Goal: Obtain resource: Obtain resource

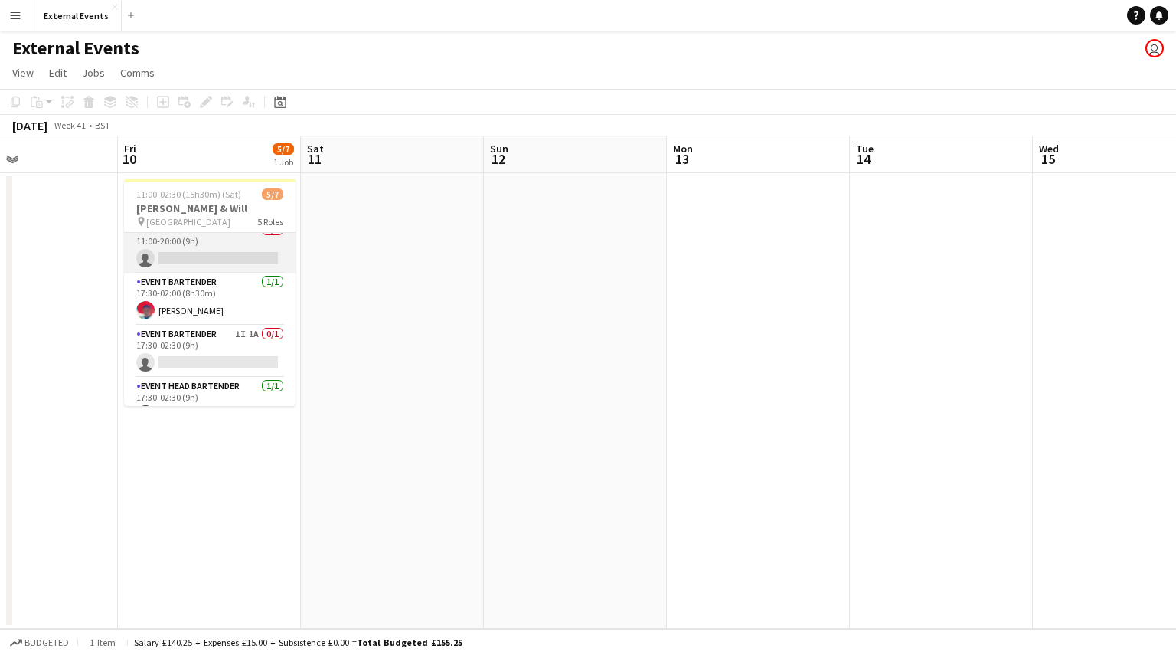
scroll to position [131, 0]
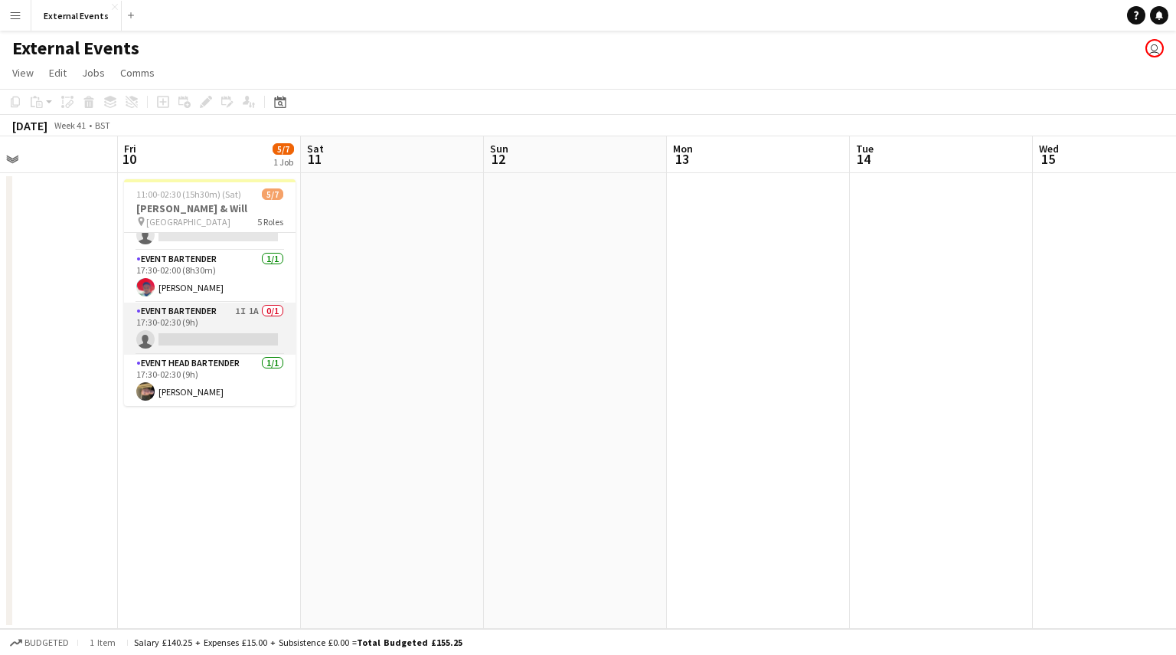
click at [202, 321] on app-card-role "Event bartender 1I 1A 0/1 17:30-02:30 (9h) single-neutral-actions" at bounding box center [209, 328] width 171 height 52
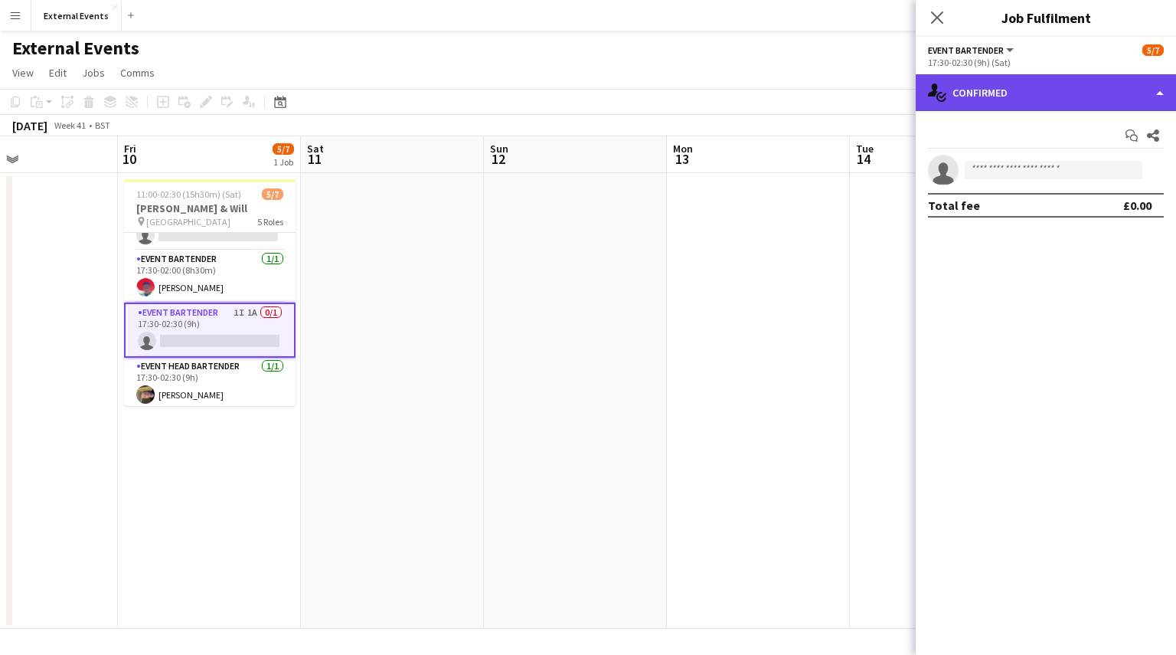
click at [1010, 91] on div "single-neutral-actions-check-2 Confirmed" at bounding box center [1046, 92] width 260 height 37
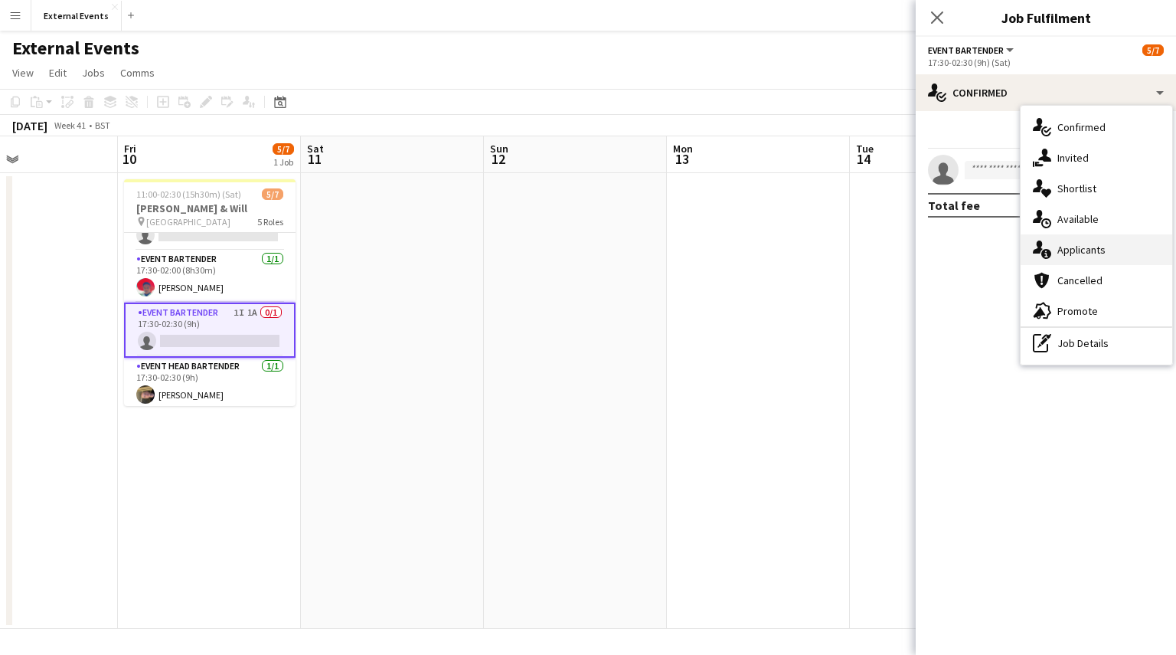
click at [1125, 237] on div "single-neutral-actions-information Applicants" at bounding box center [1097, 249] width 152 height 31
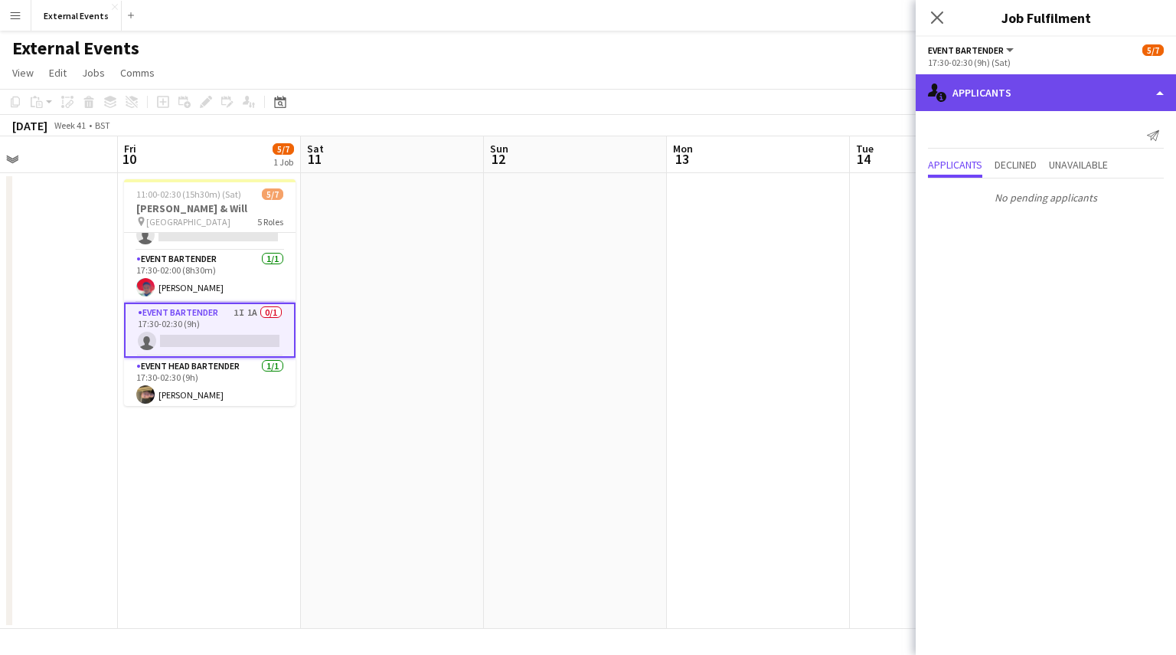
click at [1136, 99] on div "single-neutral-actions-information Applicants" at bounding box center [1046, 92] width 260 height 37
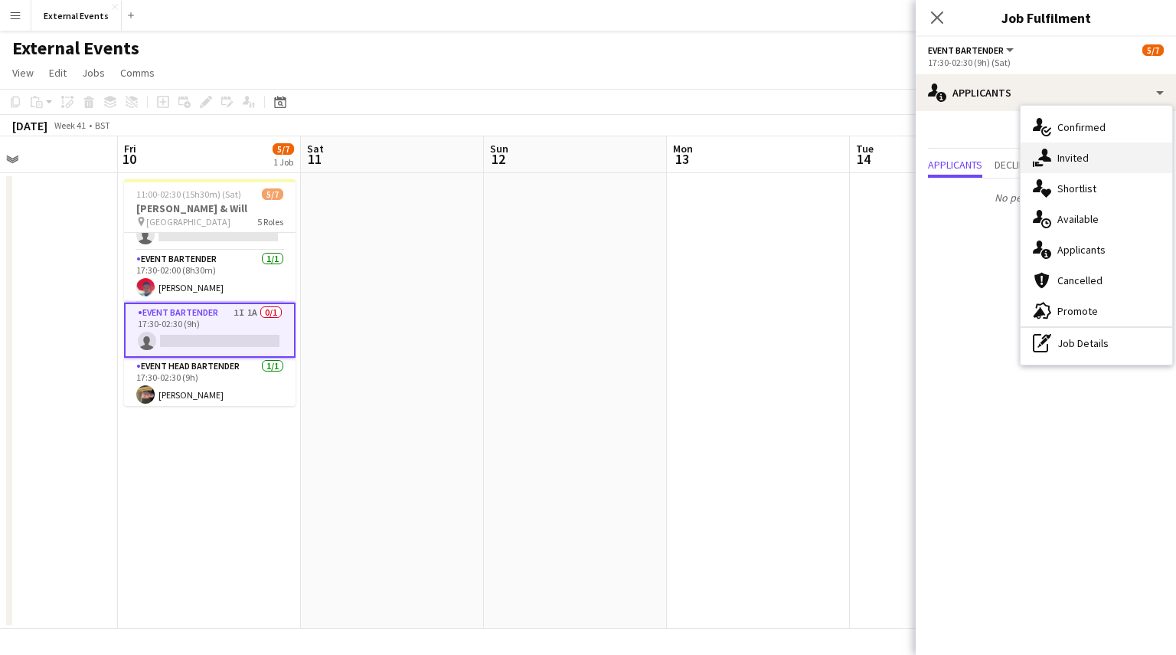
click at [1115, 157] on div "single-neutral-actions-share-1 Invited" at bounding box center [1097, 157] width 152 height 31
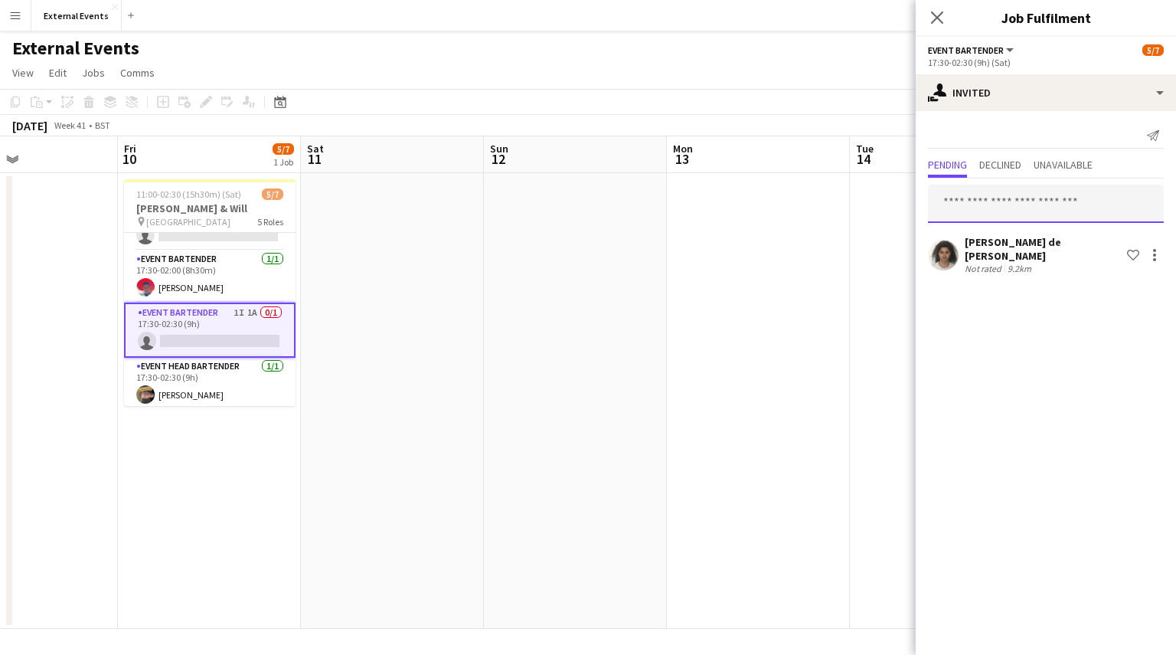
click at [1029, 198] on input "text" at bounding box center [1046, 204] width 236 height 38
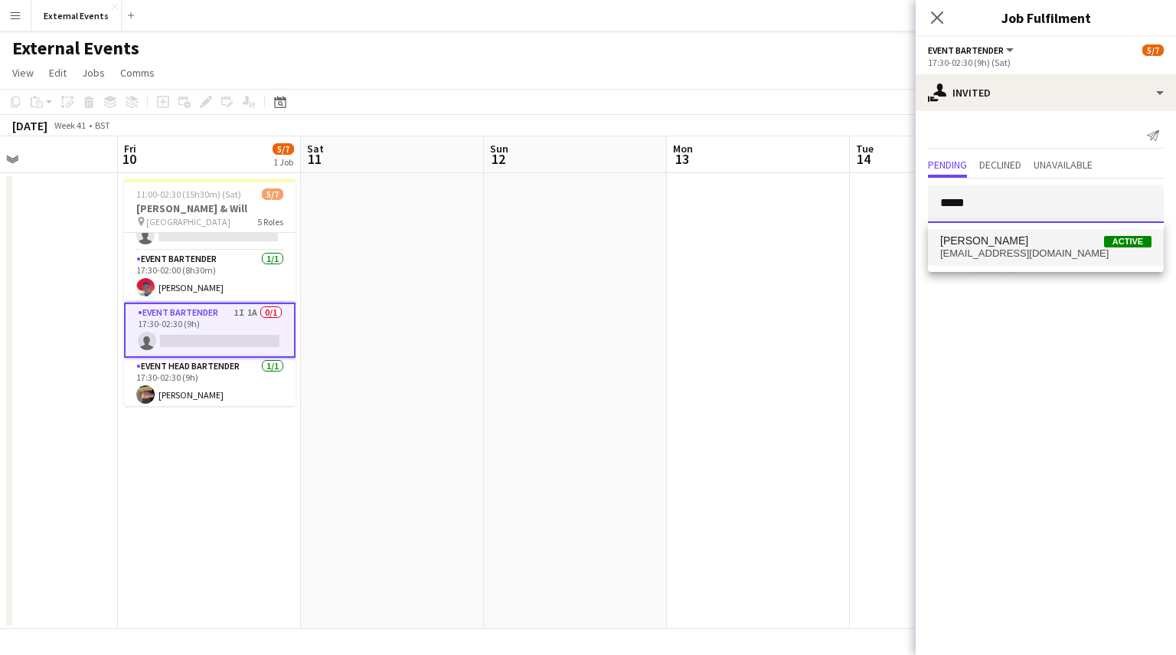
type input "*****"
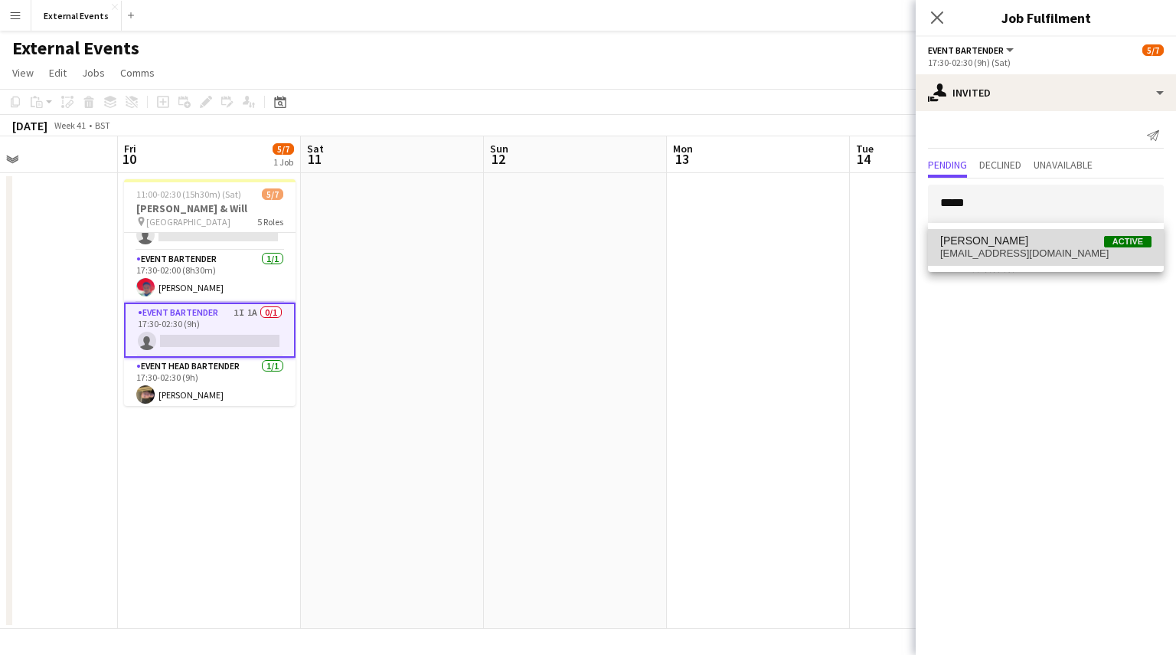
click at [1012, 247] on span "[EMAIL_ADDRESS][DOMAIN_NAME]" at bounding box center [1045, 253] width 211 height 12
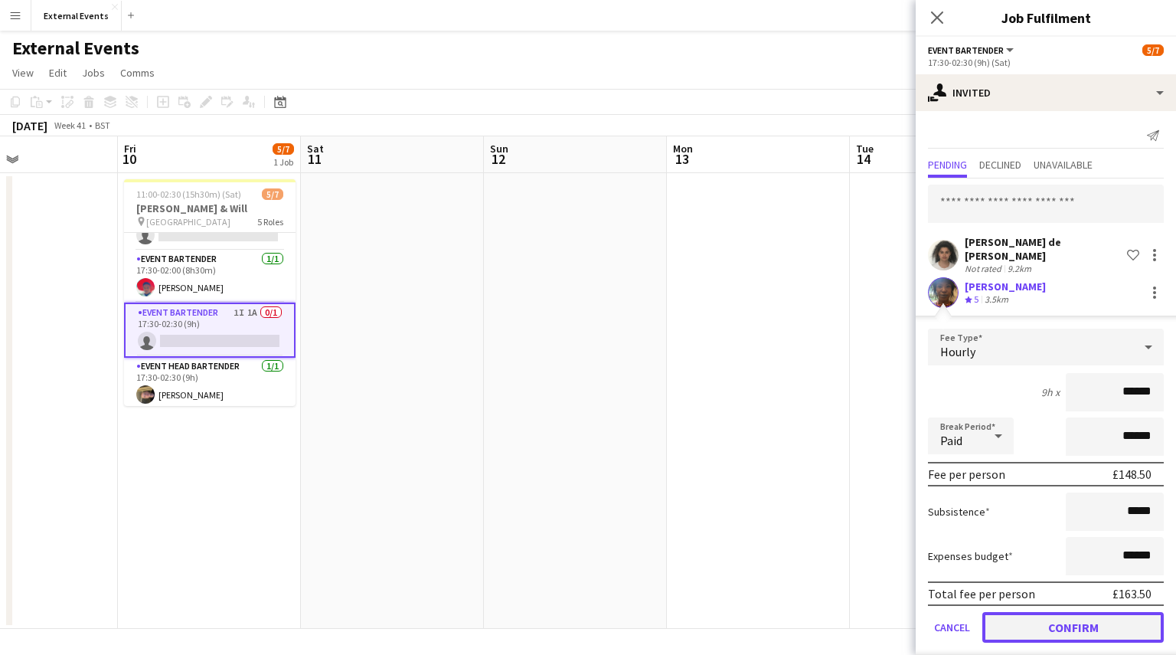
click at [1068, 624] on button "Confirm" at bounding box center [1072, 627] width 181 height 31
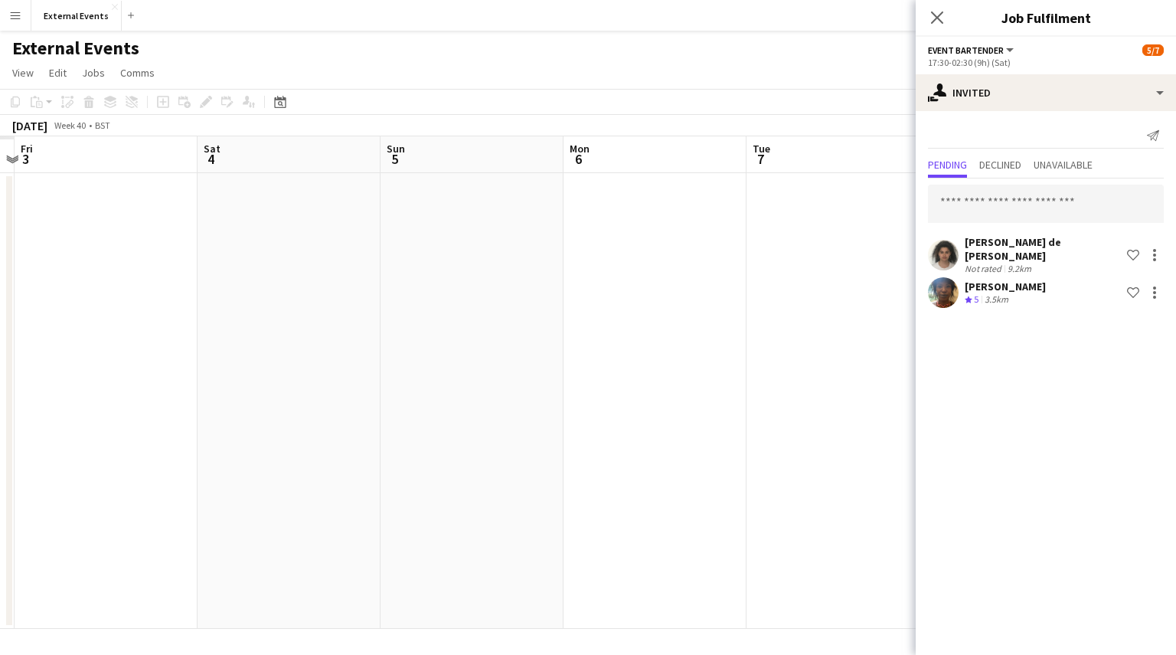
scroll to position [0, 424]
click at [938, 15] on icon "Close pop-in" at bounding box center [936, 17] width 15 height 15
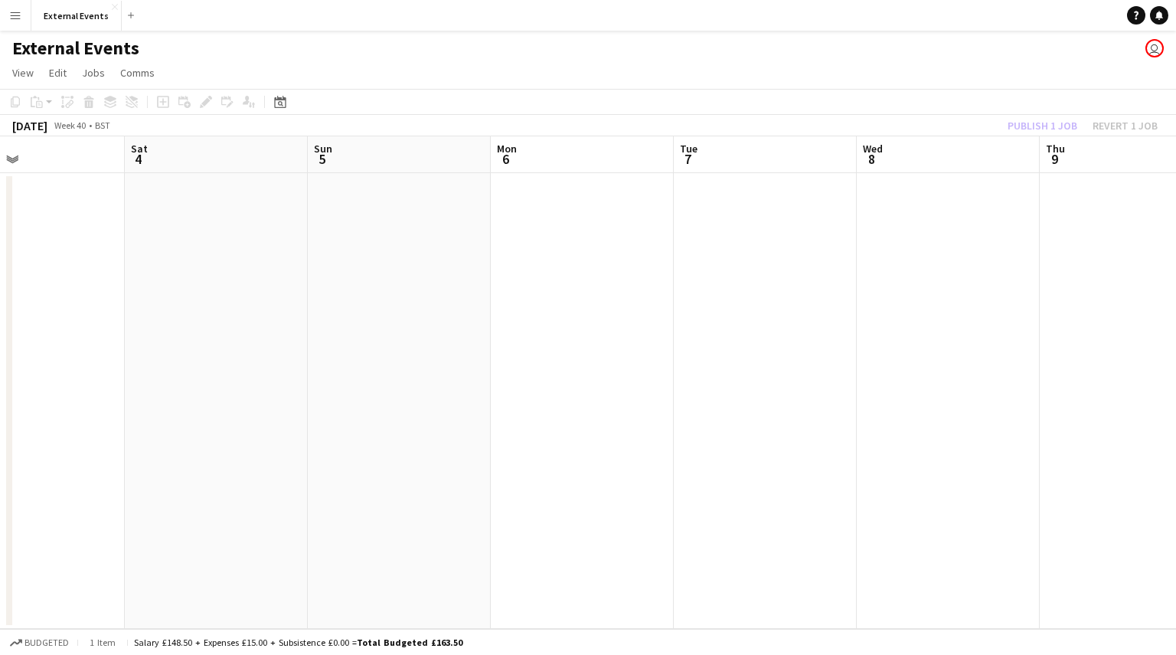
click at [1066, 120] on div "Publish 1 job Revert 1 job" at bounding box center [1082, 126] width 187 height 20
click at [1066, 120] on button "Publish 1 job" at bounding box center [1042, 126] width 82 height 20
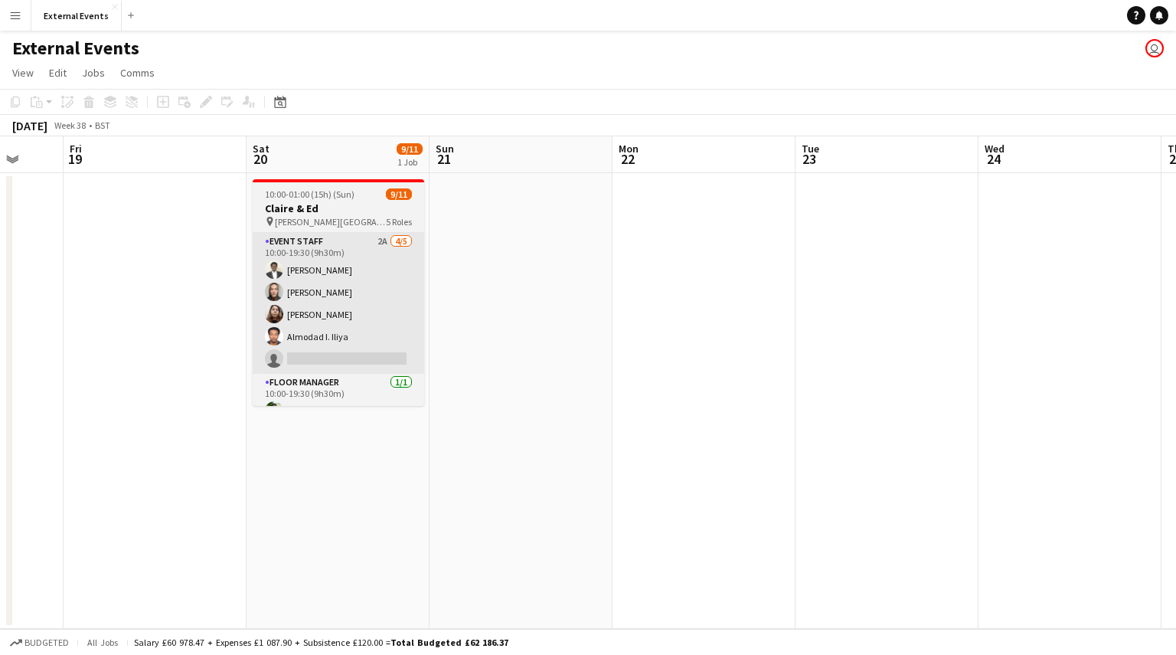
scroll to position [0, 464]
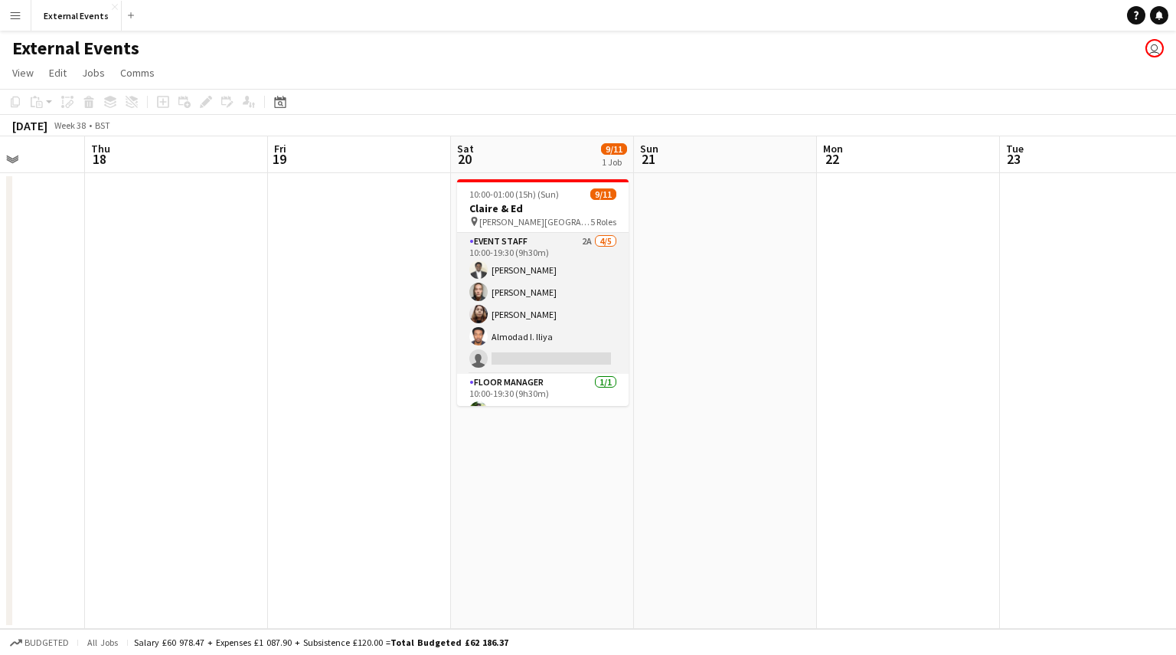
click at [579, 304] on app-card-role "Event staff 2A [DATE] 10:00-19:30 (9h30m) [PERSON_NAME] [PERSON_NAME] [PERSON_N…" at bounding box center [542, 303] width 171 height 141
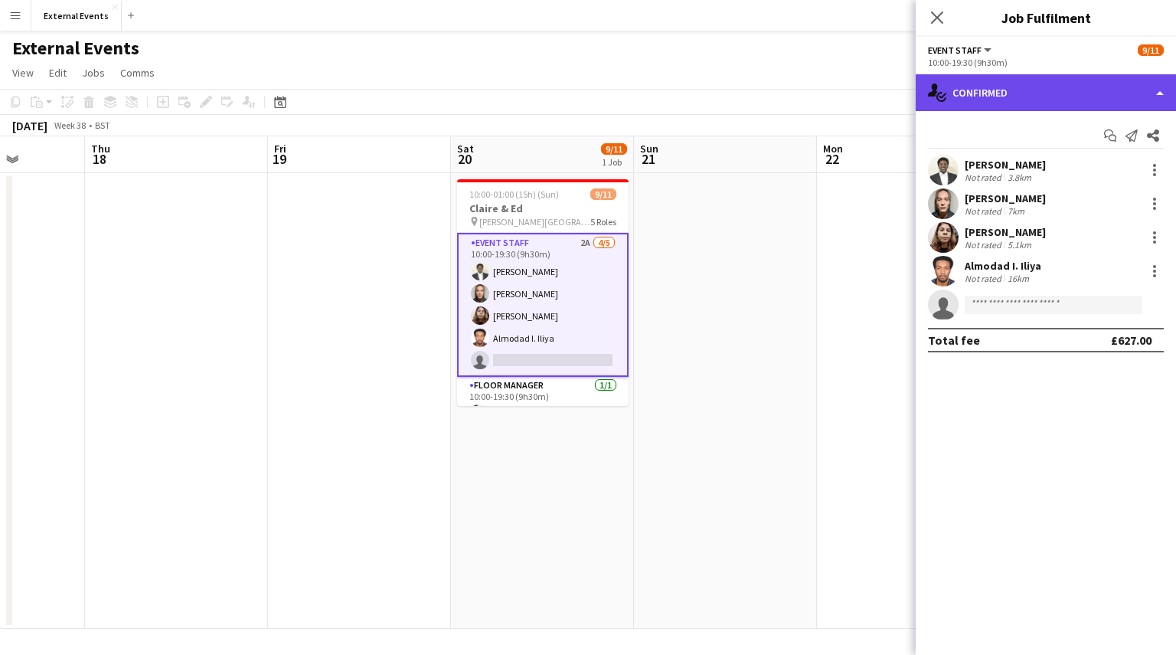
click at [1064, 94] on div "single-neutral-actions-check-2 Confirmed" at bounding box center [1046, 92] width 260 height 37
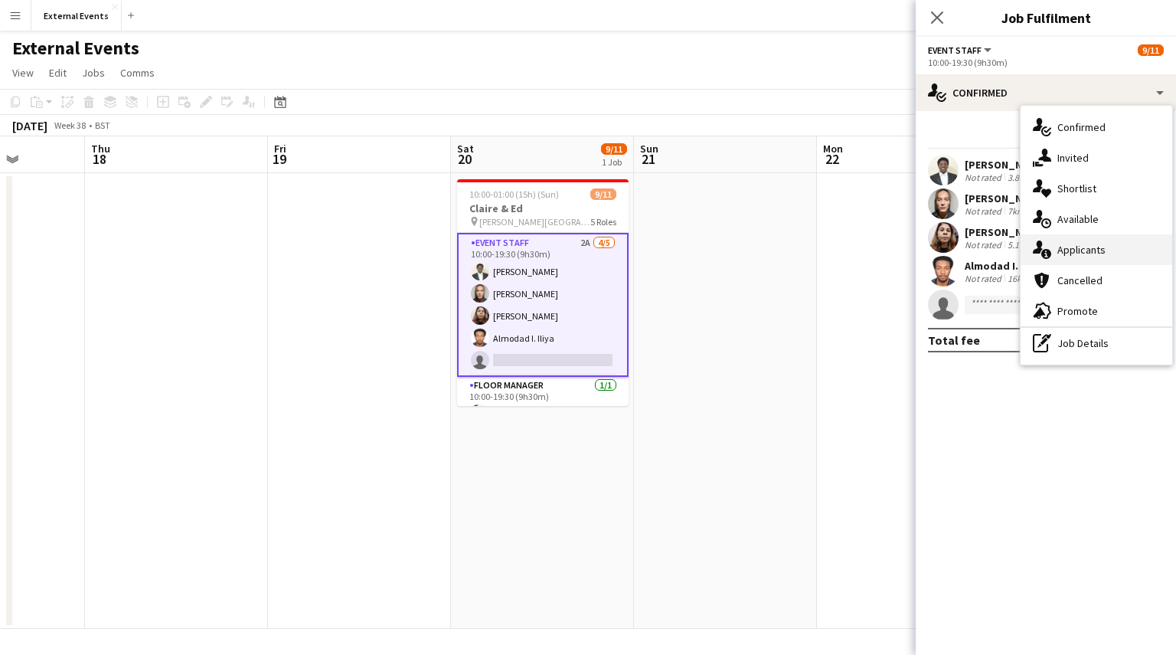
click at [1104, 256] on div "single-neutral-actions-information Applicants" at bounding box center [1097, 249] width 152 height 31
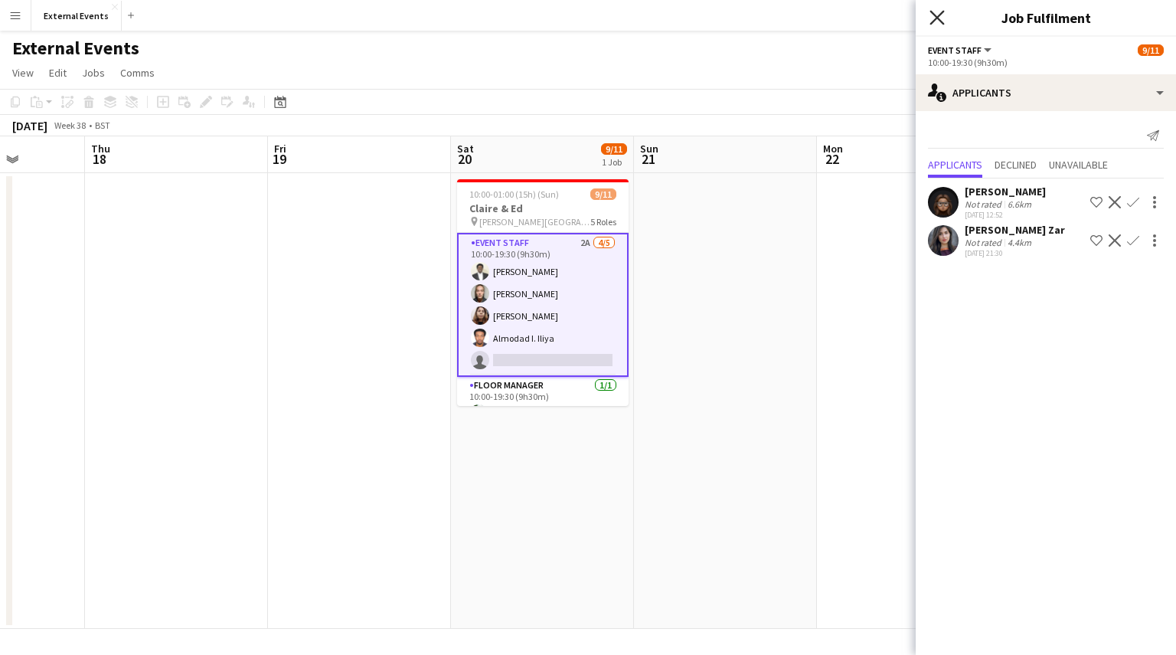
click at [940, 18] on icon "Close pop-in" at bounding box center [936, 17] width 15 height 15
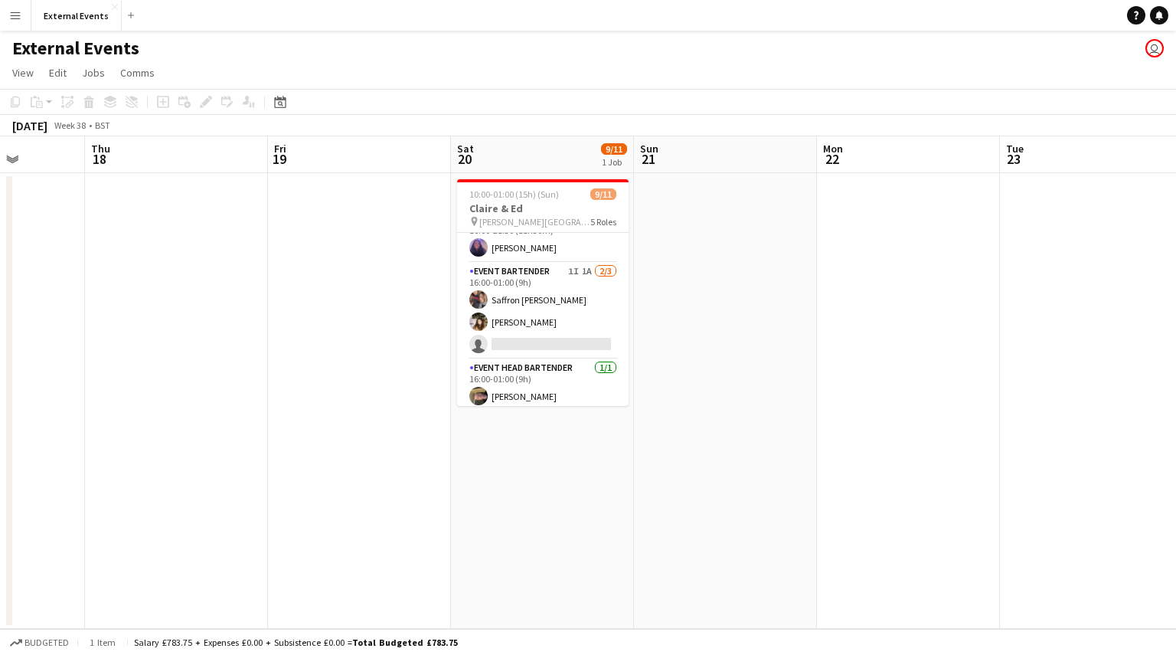
scroll to position [223, 0]
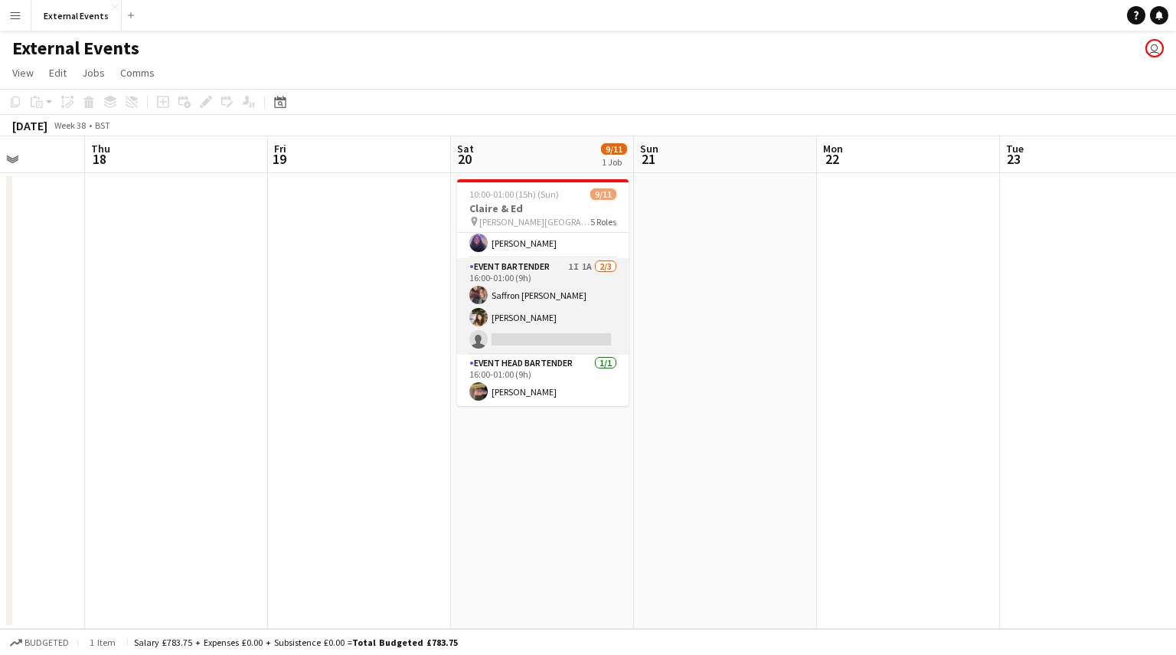
click at [583, 297] on app-card-role "Event bartender 1I 1A [DATE] 16:00-01:00 (9h) Saffron [PERSON_NAME] Gionleka si…" at bounding box center [542, 306] width 171 height 96
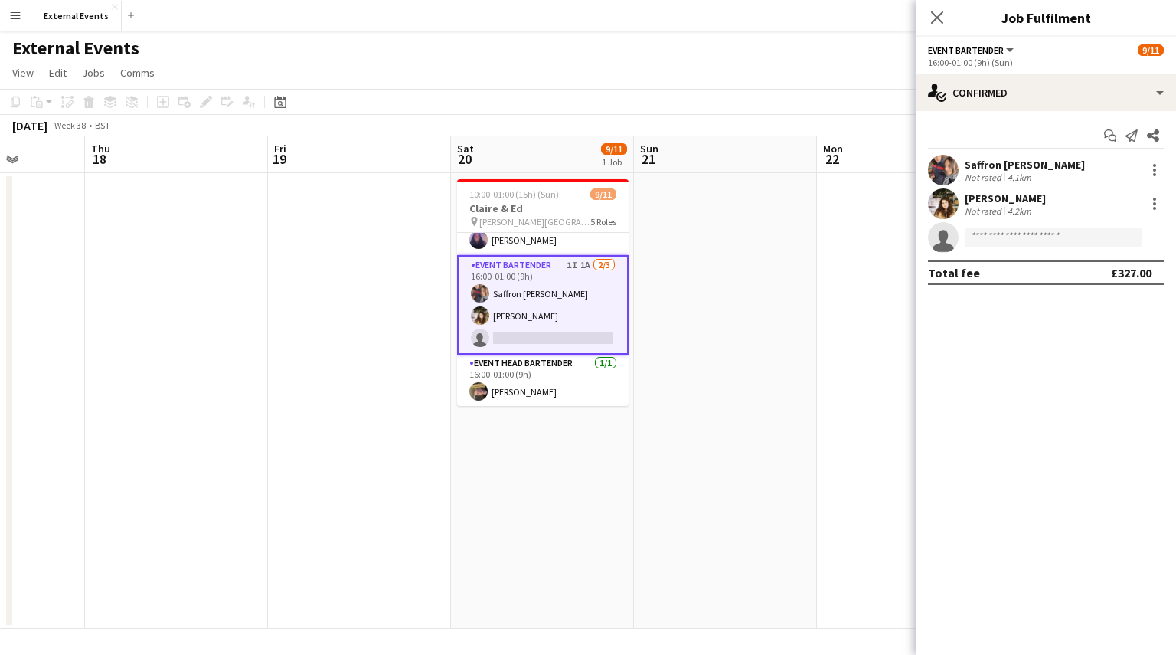
scroll to position [220, 0]
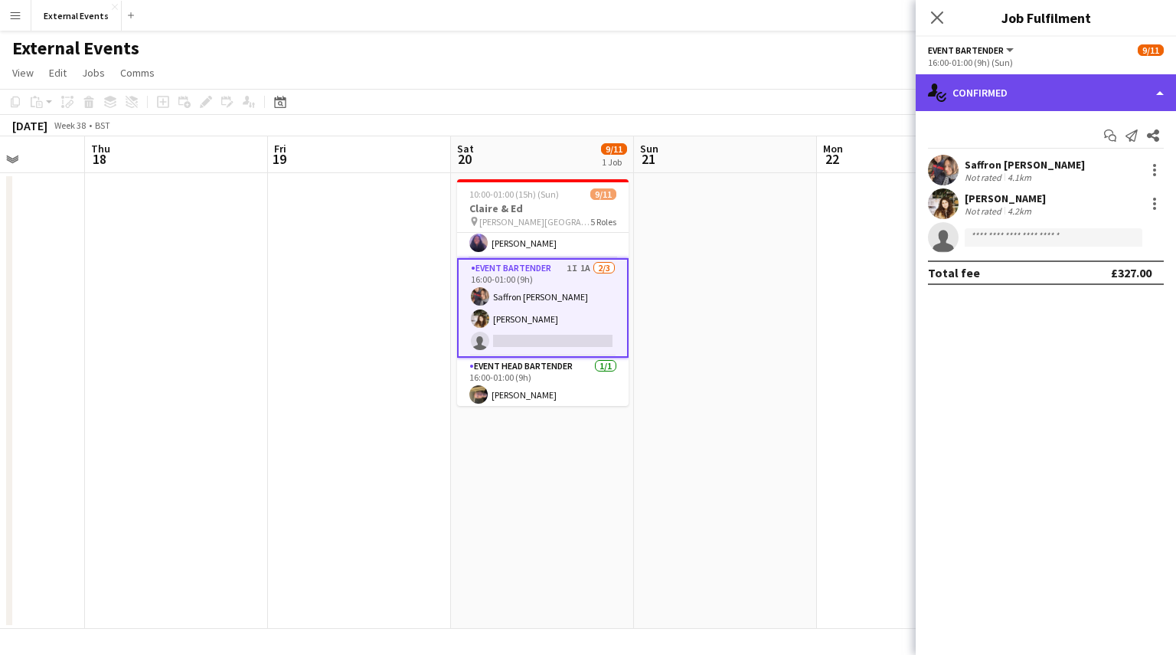
click at [1044, 85] on div "single-neutral-actions-check-2 Confirmed" at bounding box center [1046, 92] width 260 height 37
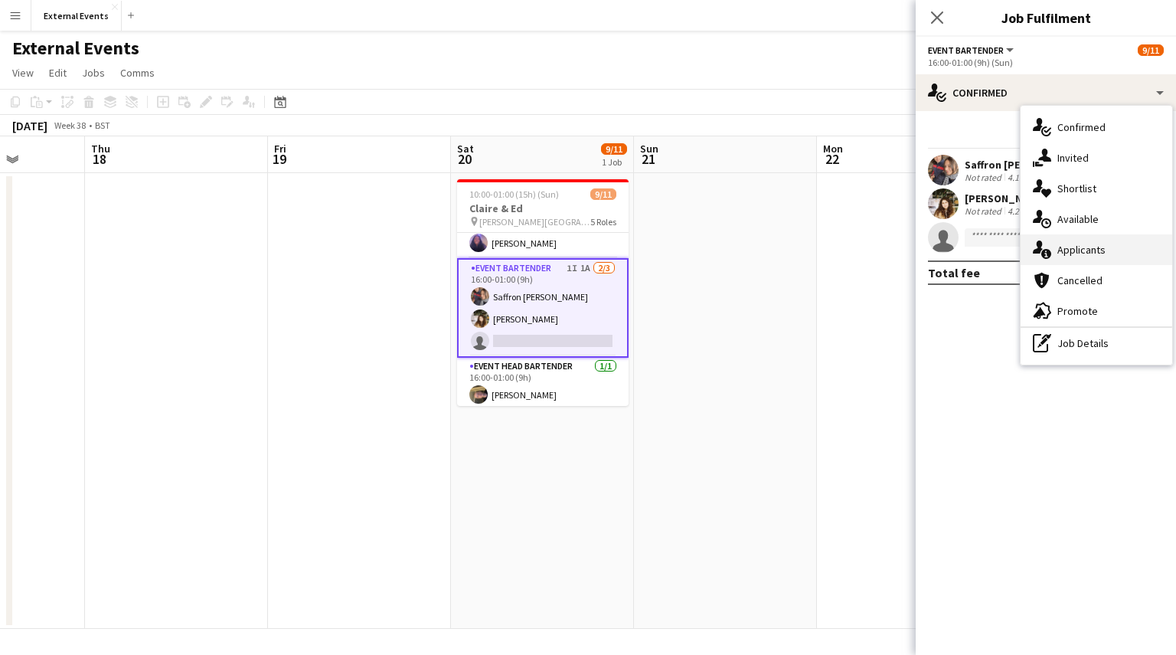
click at [1118, 250] on div "single-neutral-actions-information Applicants" at bounding box center [1097, 249] width 152 height 31
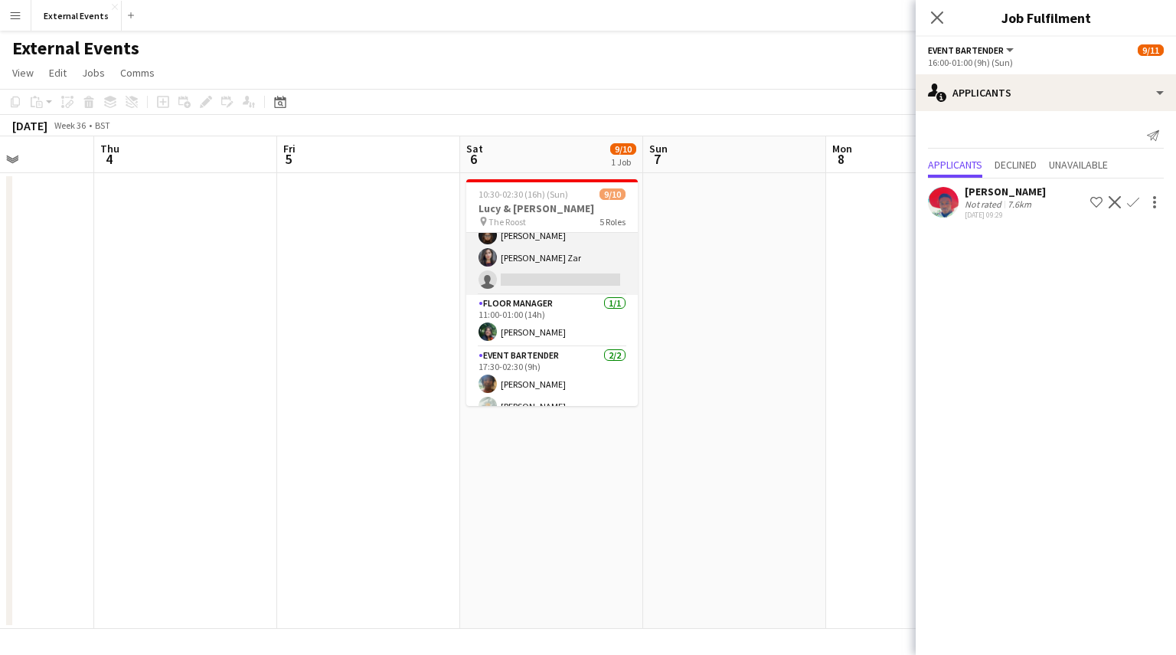
scroll to position [130, 0]
click at [563, 253] on app-card-role "Event staff 1A [DATE] 11:00-20:00 (9h) [PERSON_NAME] [PERSON_NAME] [PERSON_NAME…" at bounding box center [551, 225] width 171 height 141
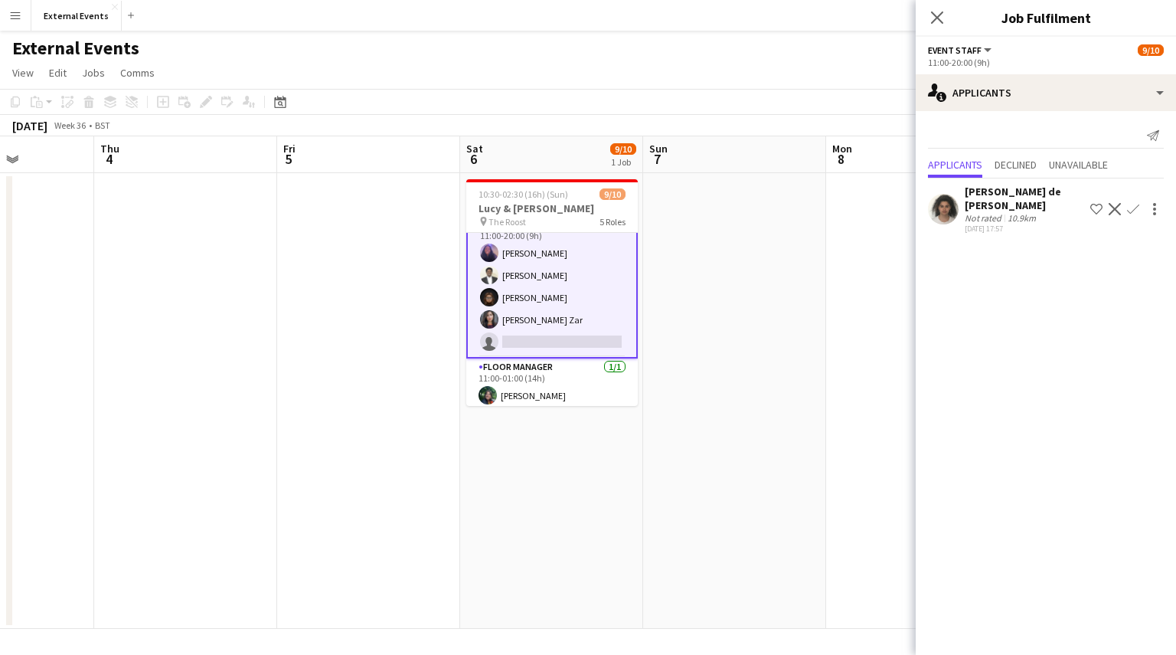
scroll to position [70, 0]
click at [1135, 204] on app-icon "Confirm" at bounding box center [1133, 209] width 12 height 12
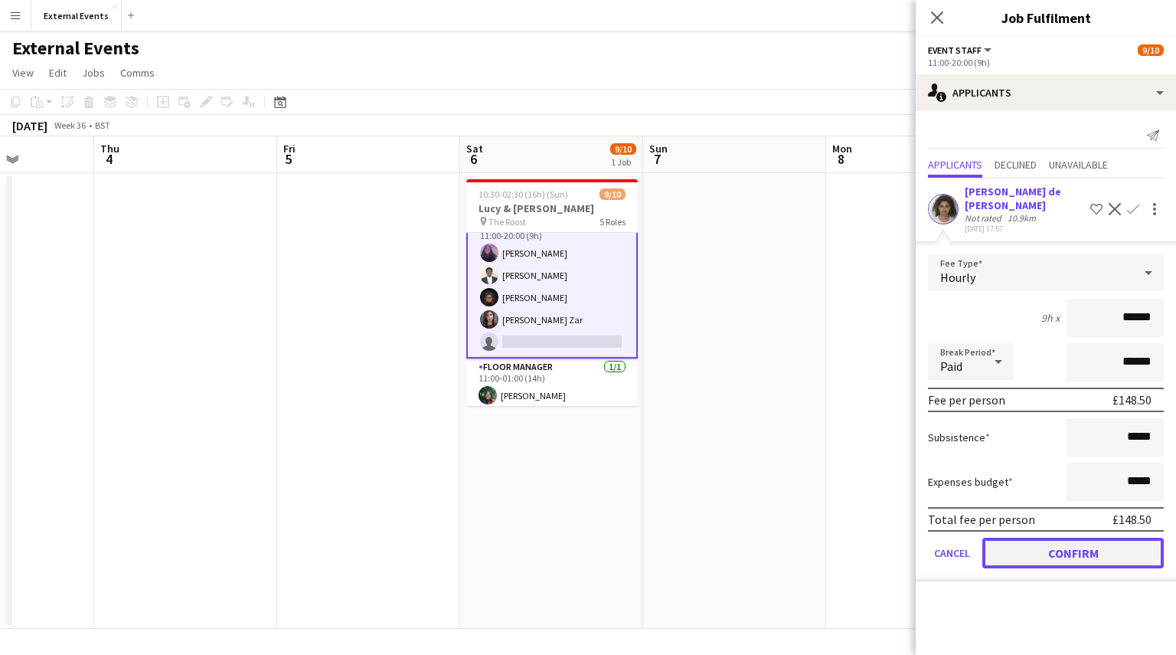
click at [1066, 555] on button "Confirm" at bounding box center [1072, 552] width 181 height 31
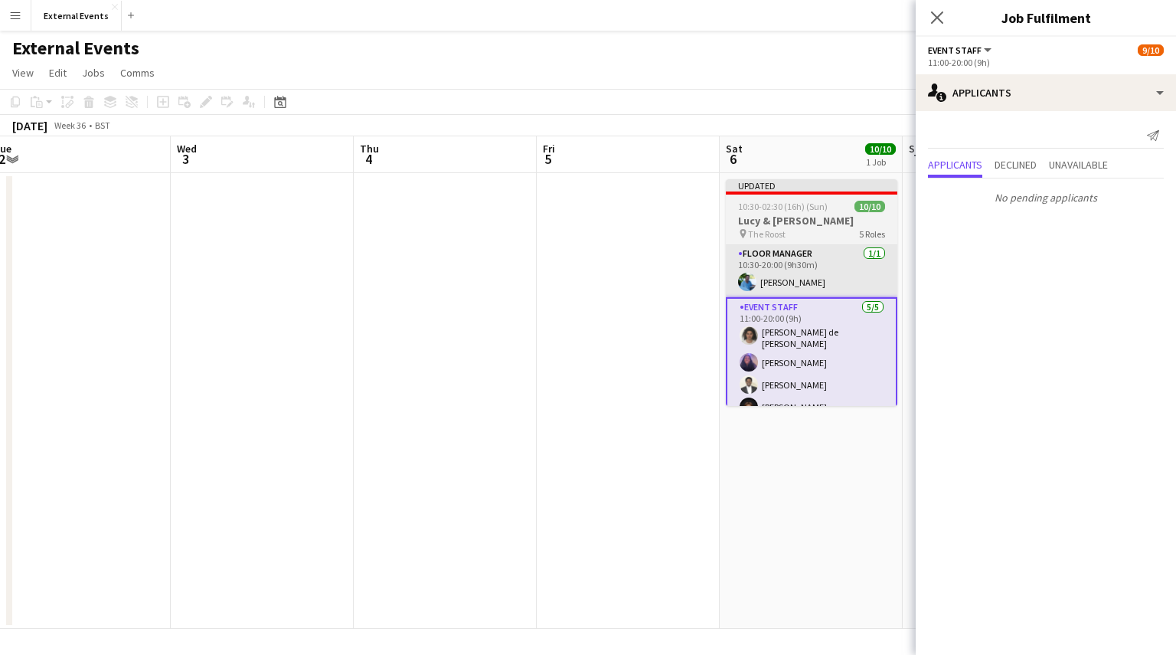
scroll to position [0, 378]
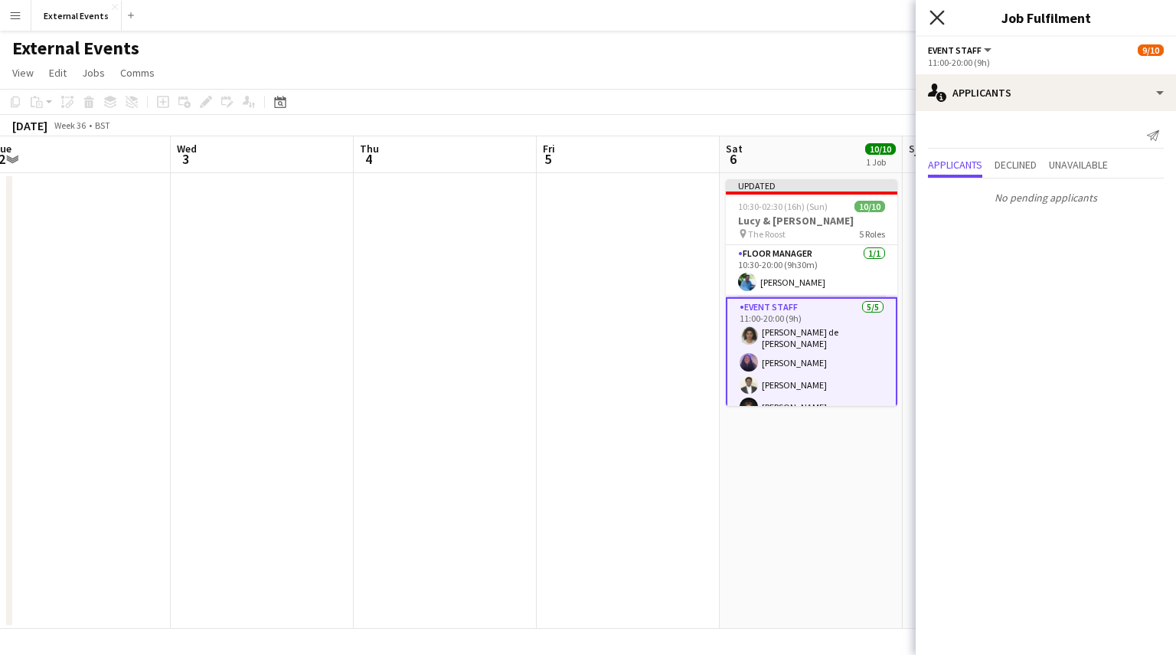
click at [940, 11] on icon "Close pop-in" at bounding box center [936, 17] width 15 height 15
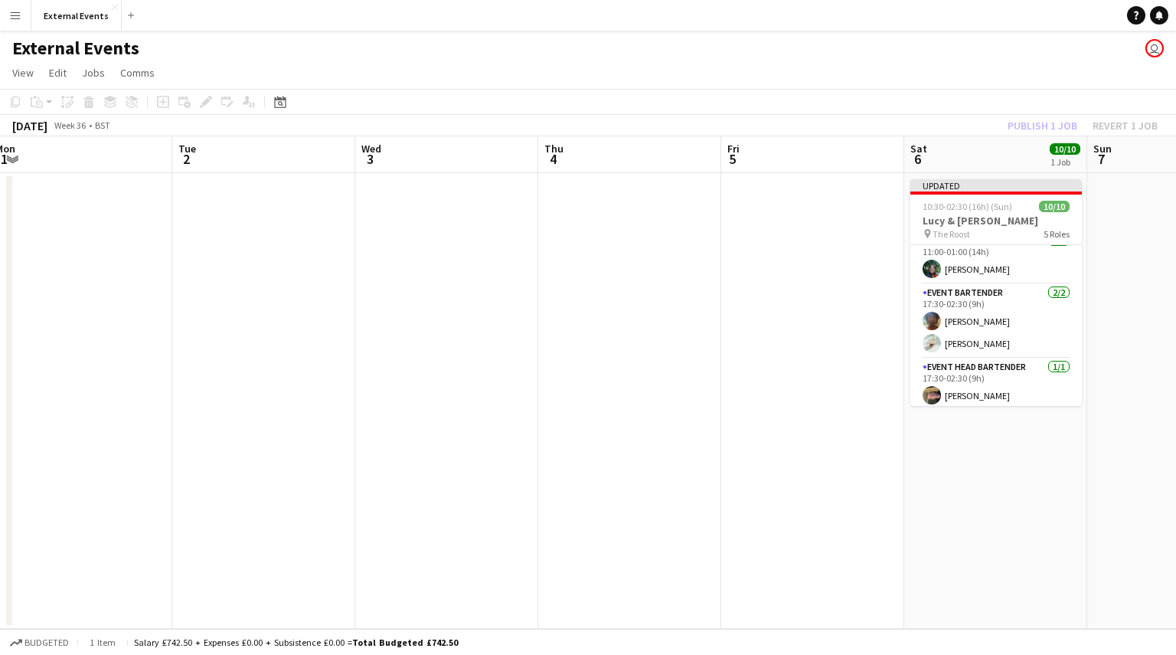
scroll to position [217, 0]
click at [1049, 126] on div "Publish 1 job Revert 1 job" at bounding box center [1082, 126] width 187 height 20
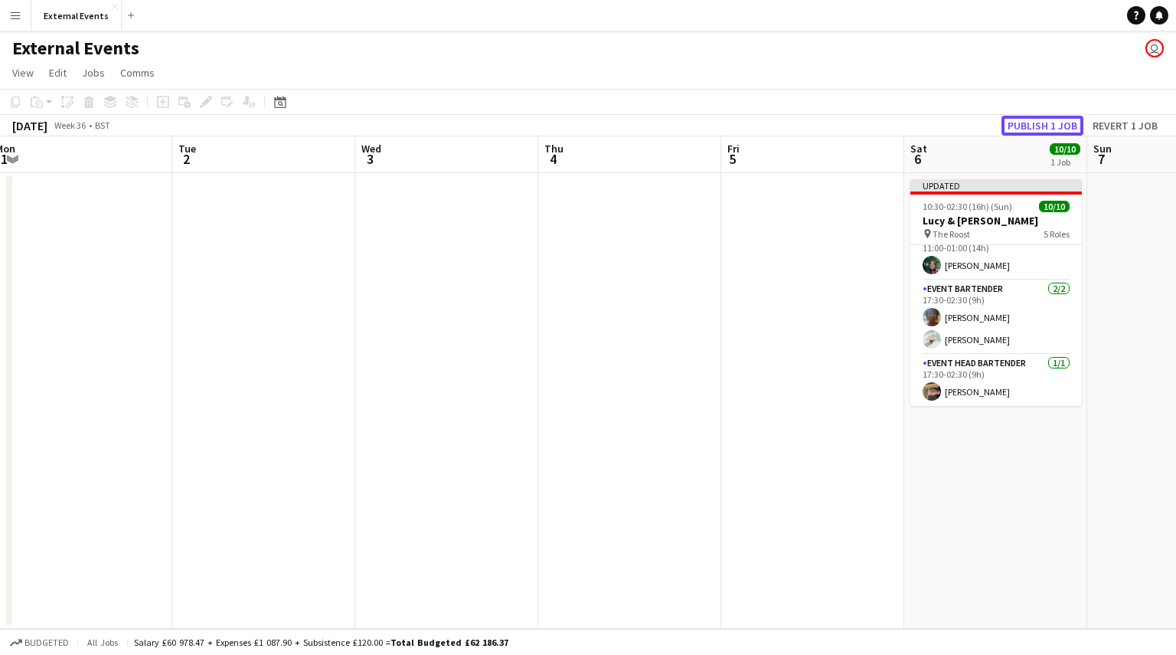
click at [1049, 126] on button "Publish 1 job" at bounding box center [1042, 126] width 82 height 20
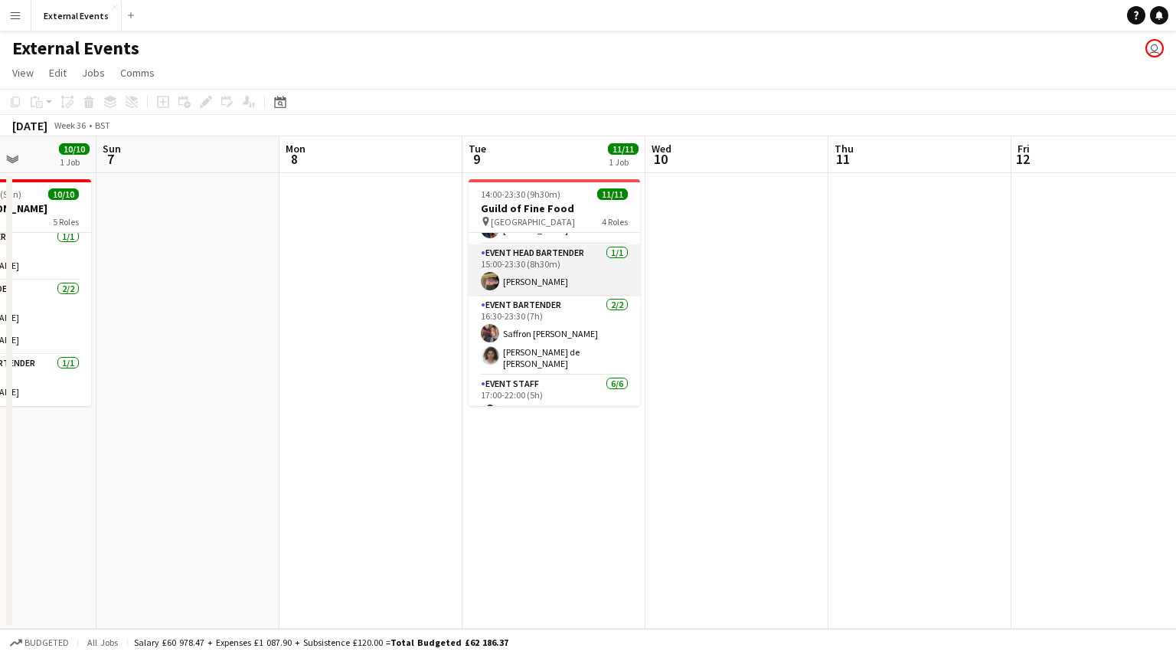
scroll to position [87, 0]
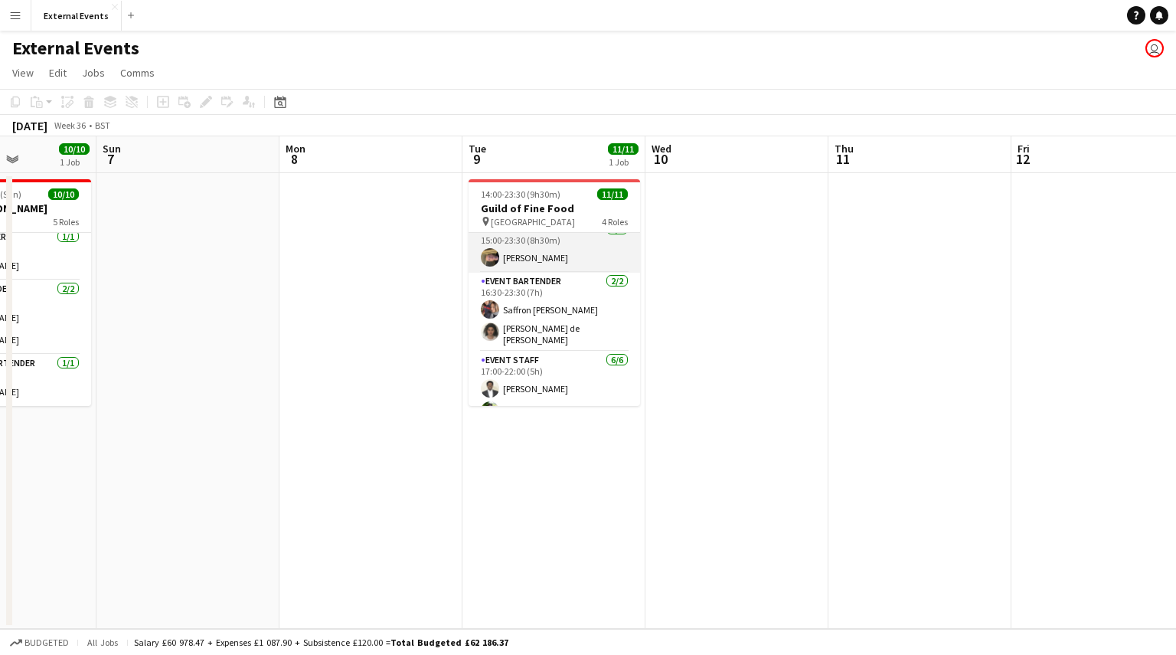
click at [538, 333] on app-card-role "Event bartender [DATE] 16:30-23:30 (7h) Saffron [PERSON_NAME] [PERSON_NAME] de …" at bounding box center [554, 312] width 171 height 79
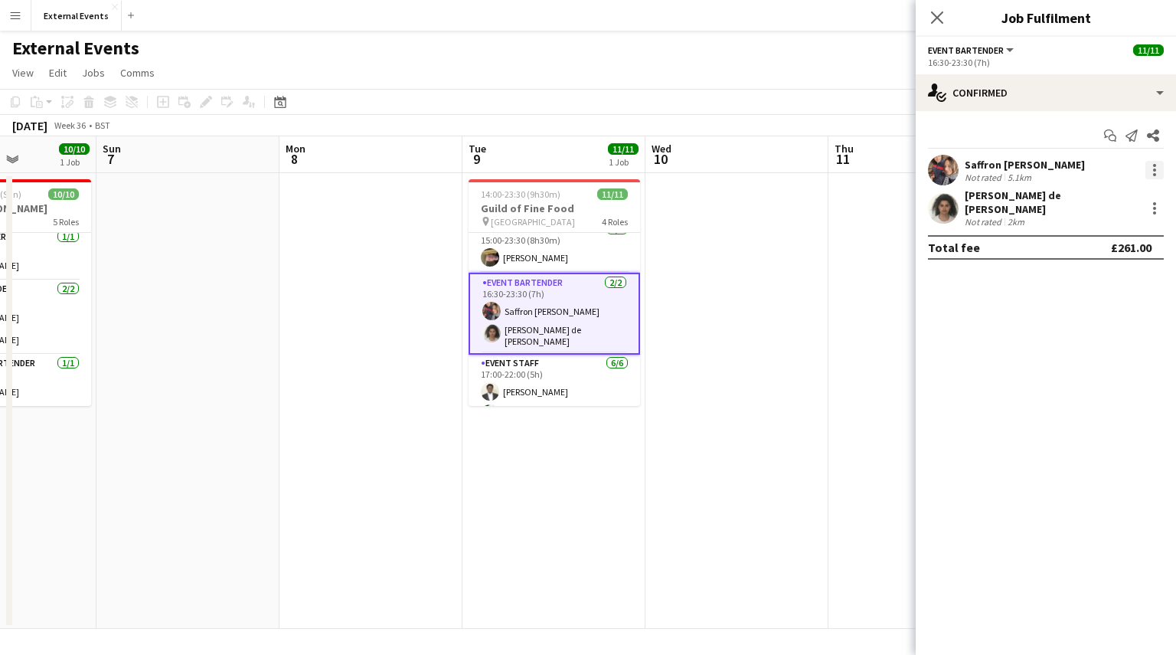
click at [1148, 169] on div at bounding box center [1154, 170] width 18 height 18
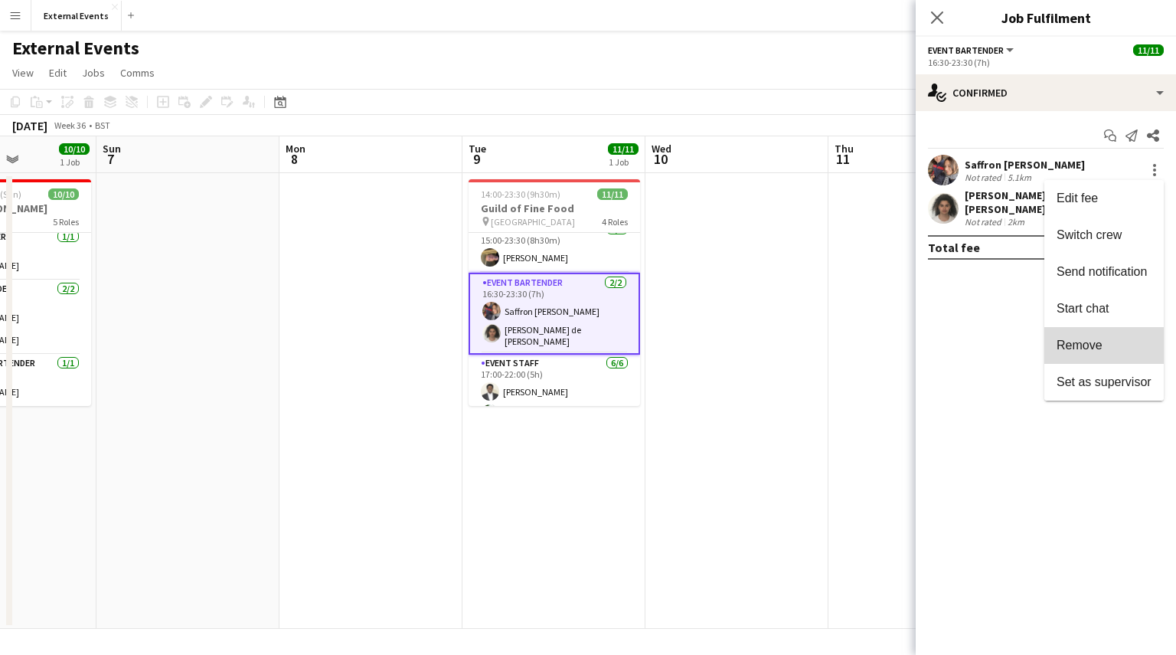
click at [1106, 358] on button "Remove" at bounding box center [1103, 345] width 119 height 37
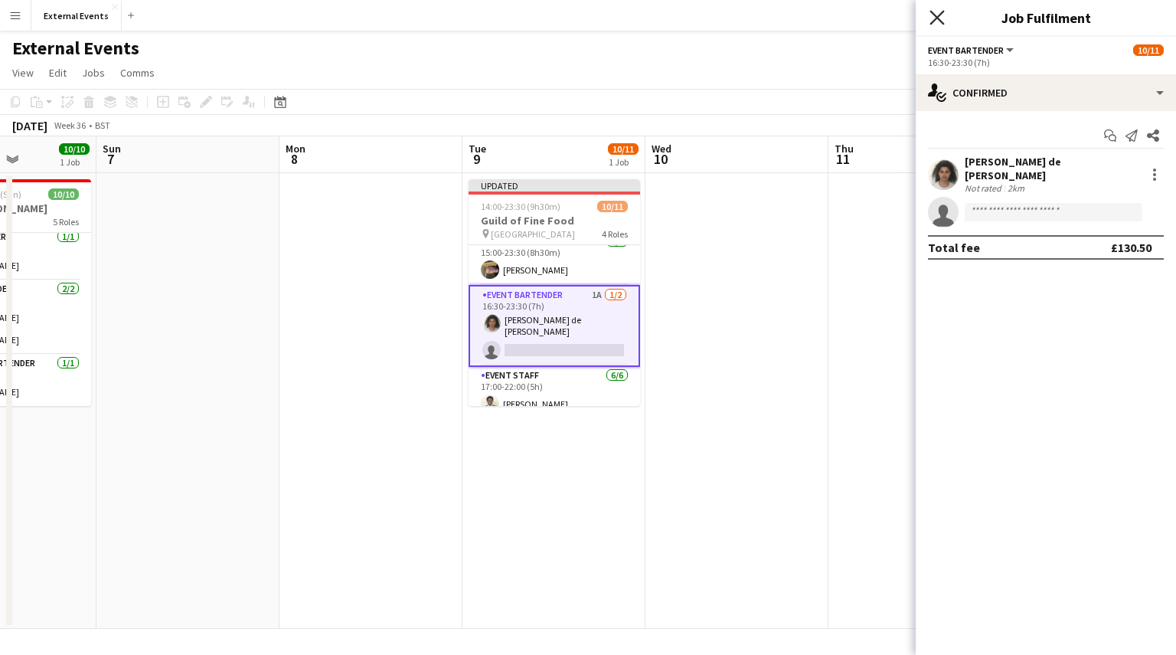
click at [936, 17] on icon at bounding box center [936, 17] width 15 height 15
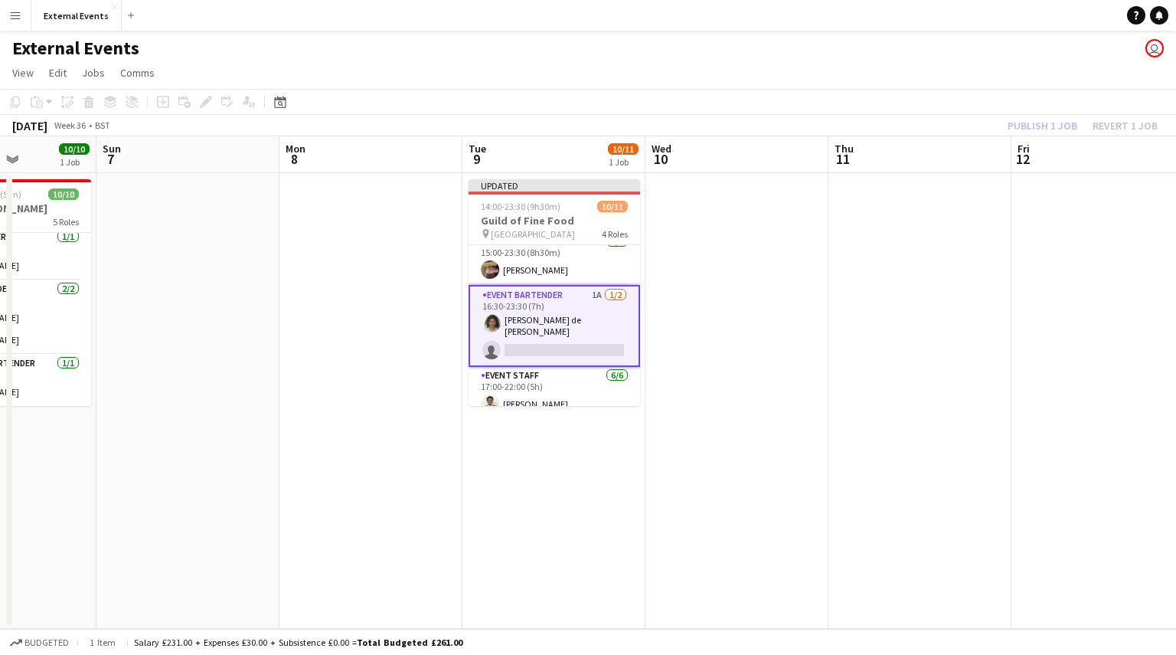
click at [1058, 126] on div "Publish 1 job Revert 1 job" at bounding box center [1082, 126] width 187 height 20
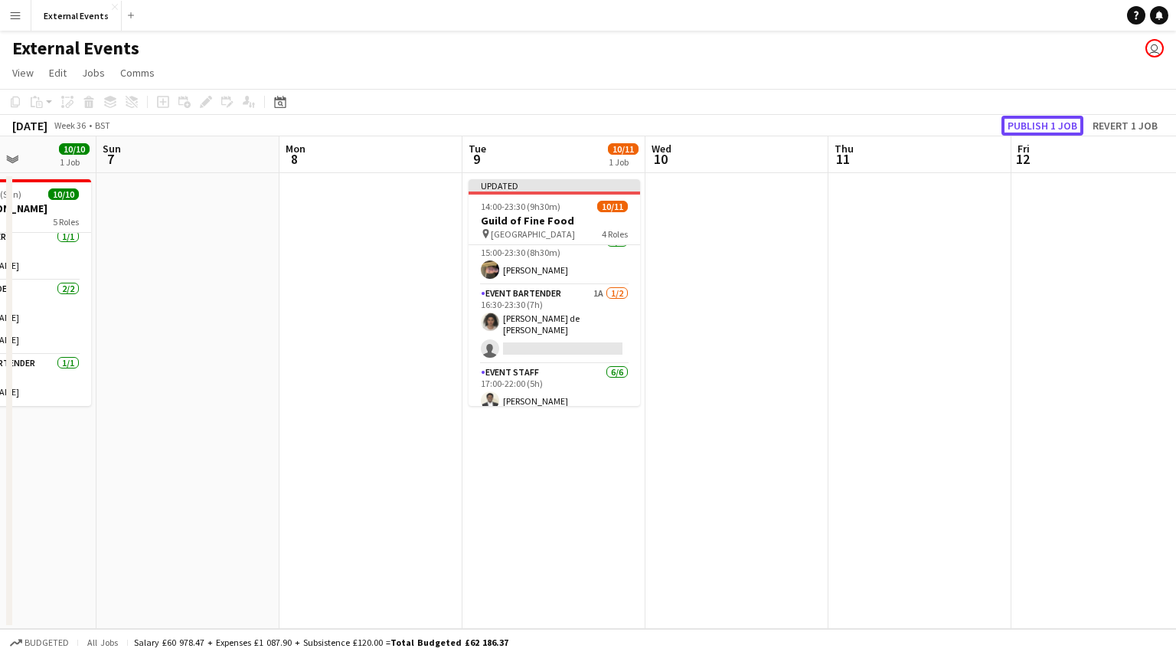
click at [1058, 126] on button "Publish 1 job" at bounding box center [1042, 126] width 82 height 20
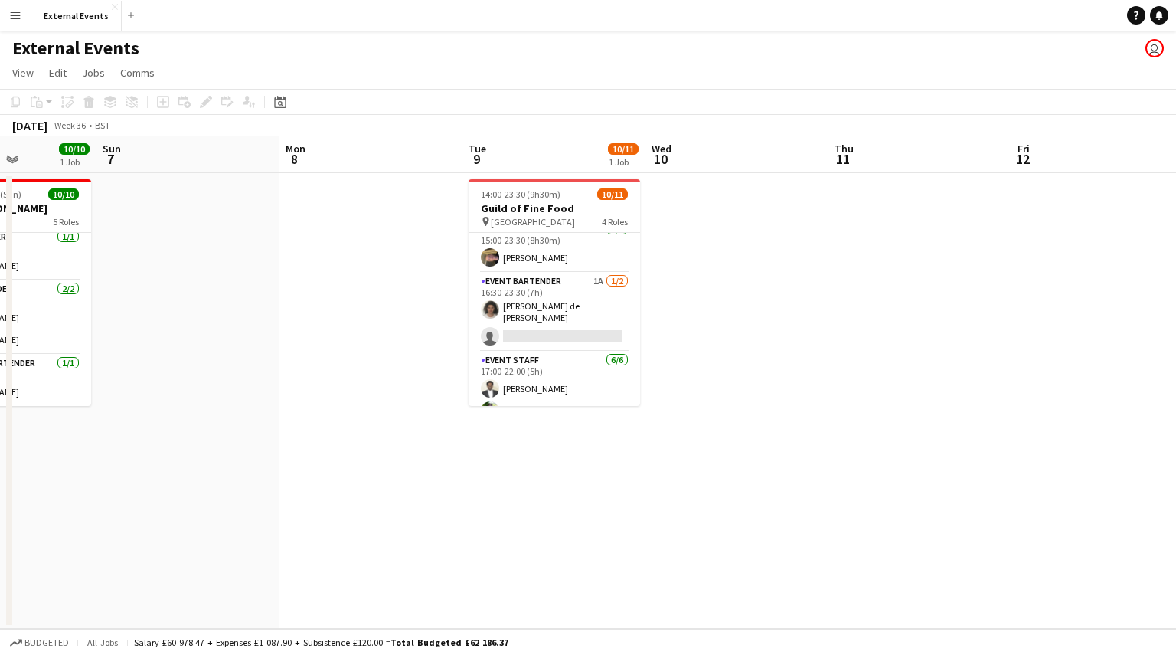
click at [17, 8] on button "Menu" at bounding box center [15, 15] width 31 height 31
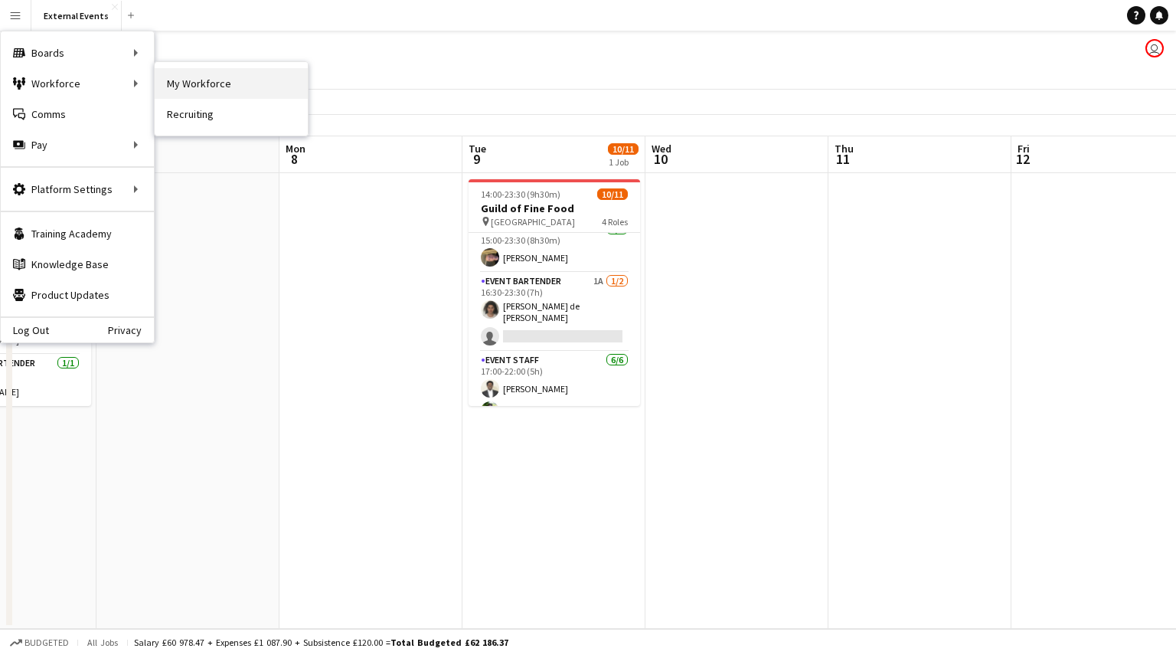
click at [188, 85] on link "My Workforce" at bounding box center [231, 83] width 153 height 31
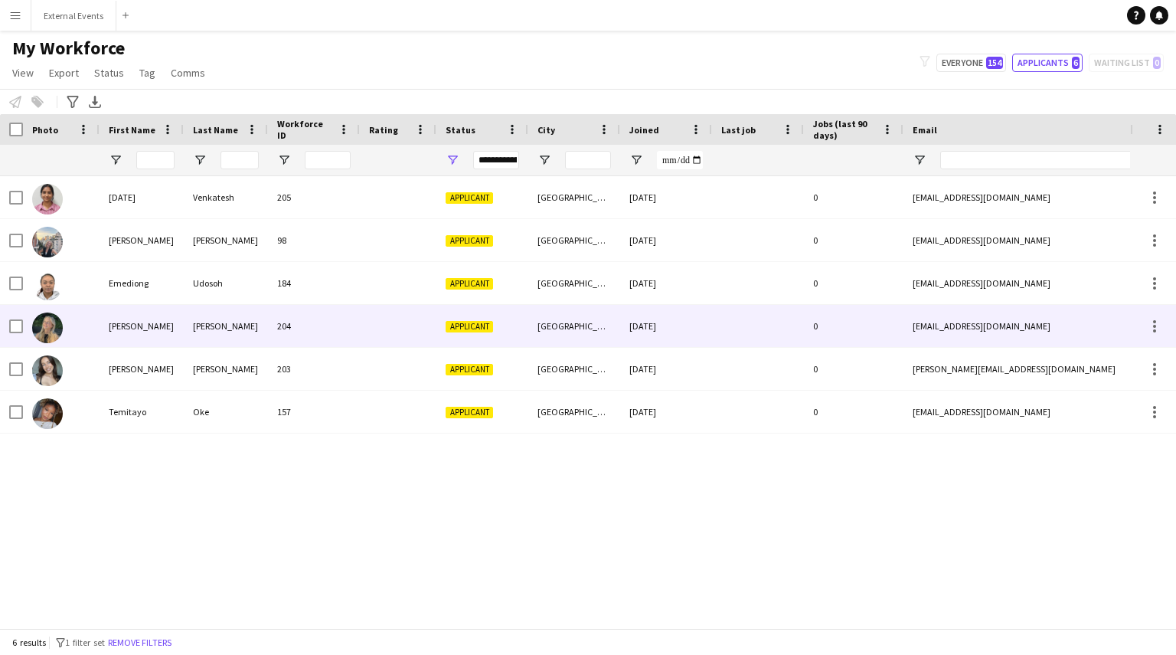
click at [184, 327] on div "[PERSON_NAME]" at bounding box center [226, 326] width 84 height 42
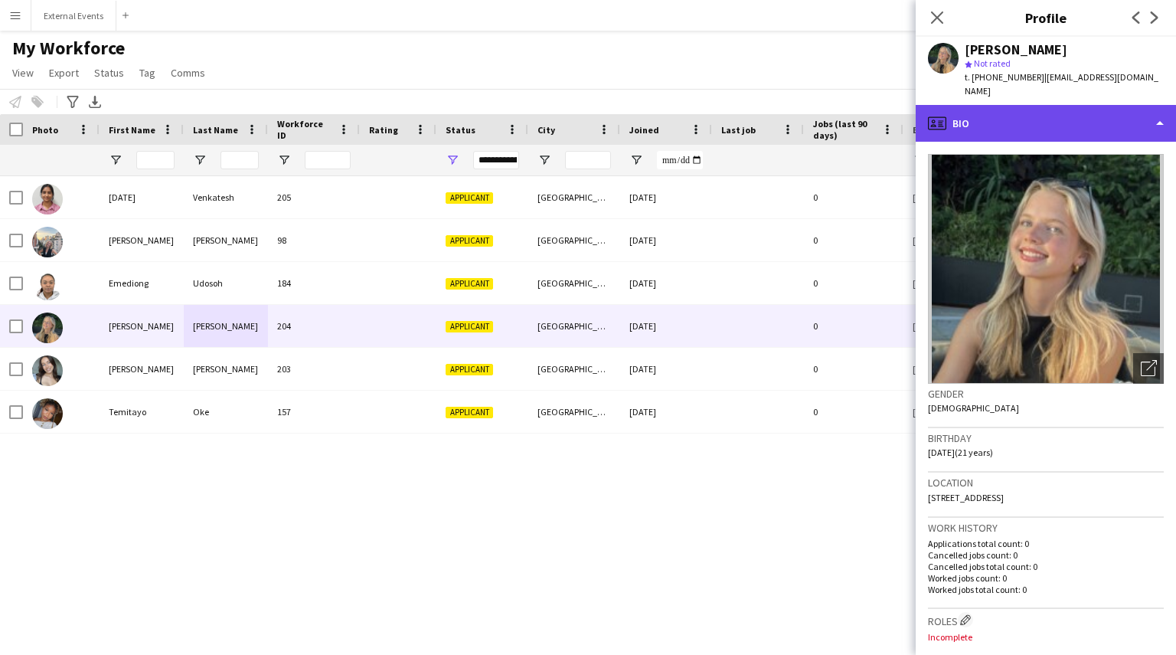
click at [1153, 105] on div "profile Bio" at bounding box center [1046, 123] width 260 height 37
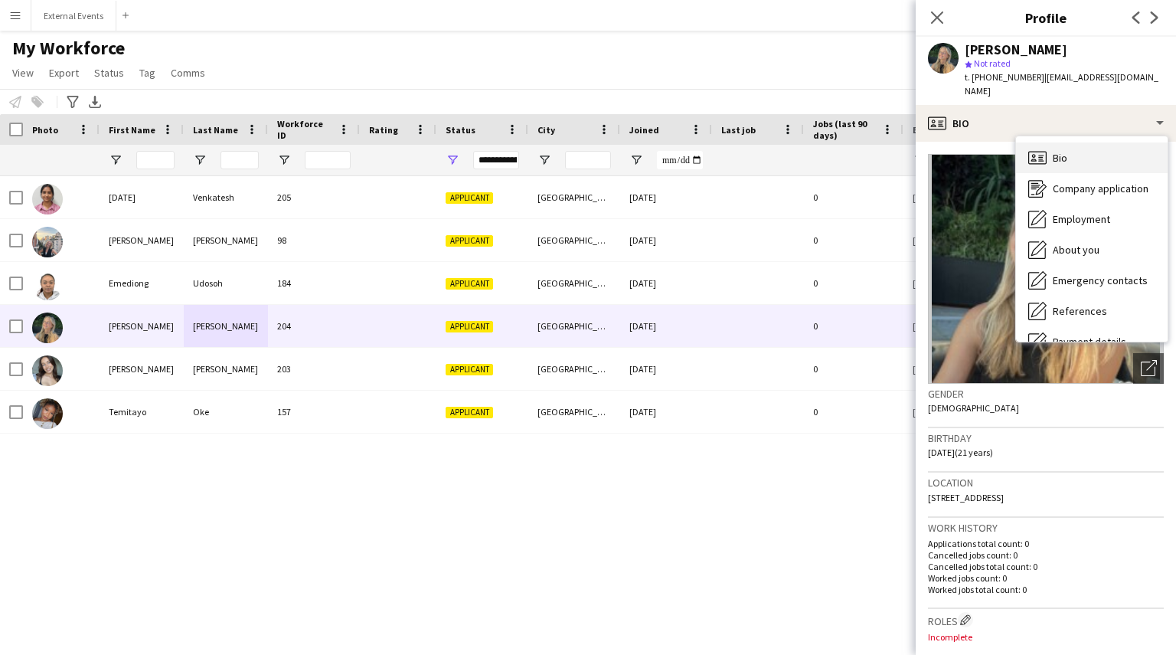
click at [1116, 142] on div "Bio Bio" at bounding box center [1092, 157] width 152 height 31
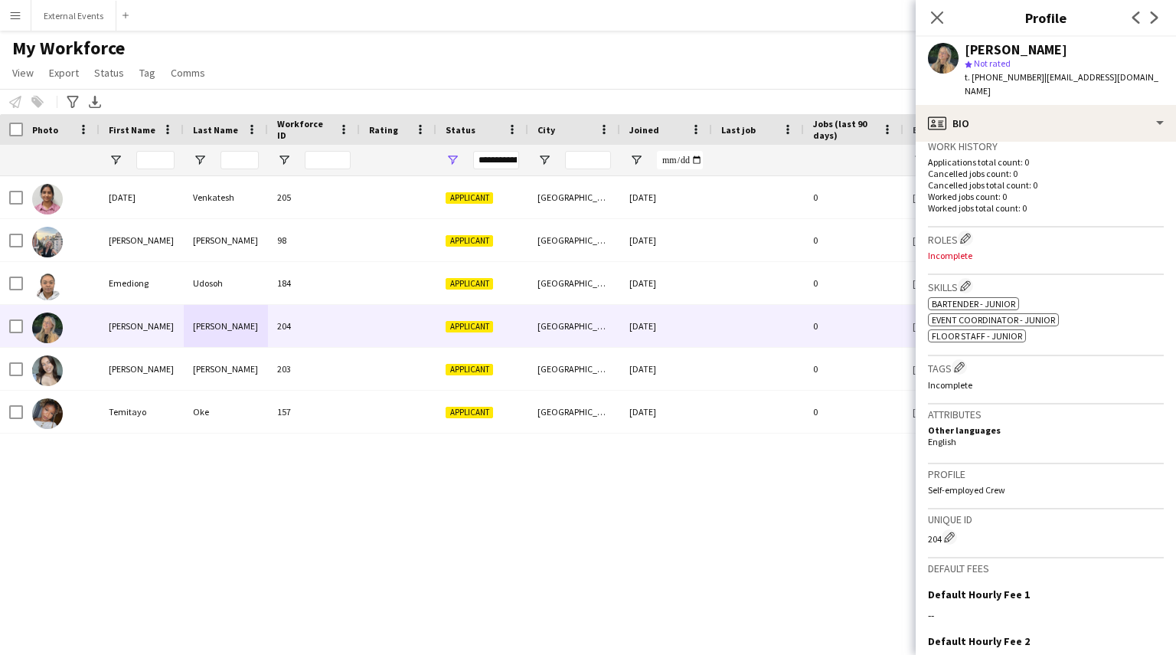
scroll to position [541, 0]
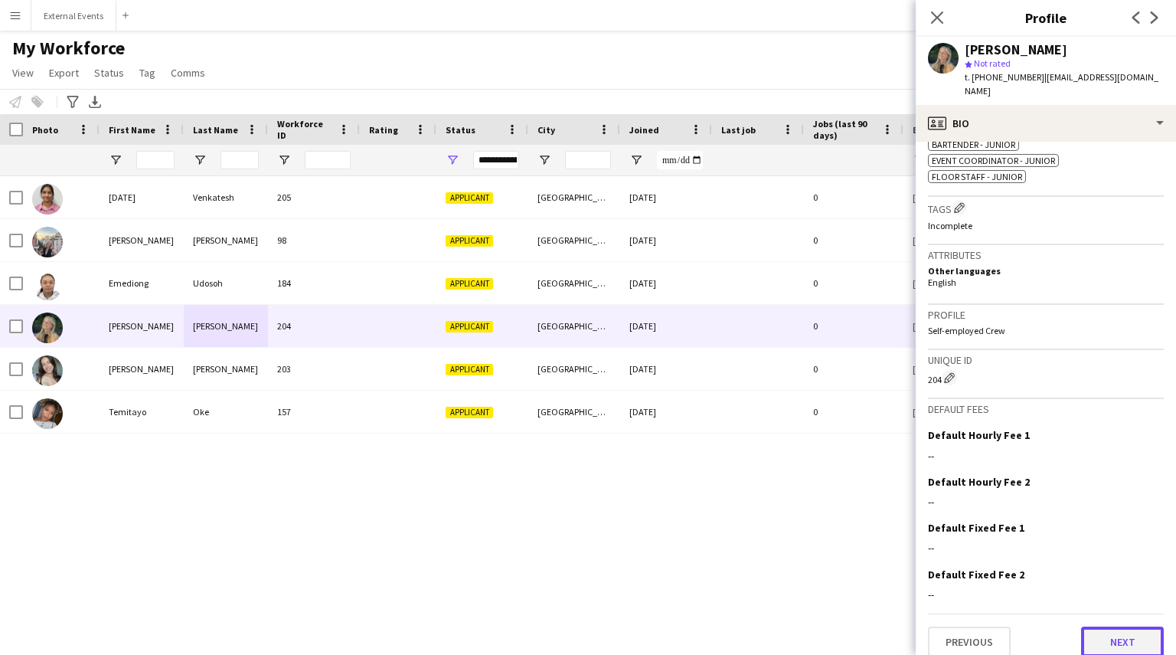
click at [1099, 629] on button "Next" at bounding box center [1122, 641] width 83 height 31
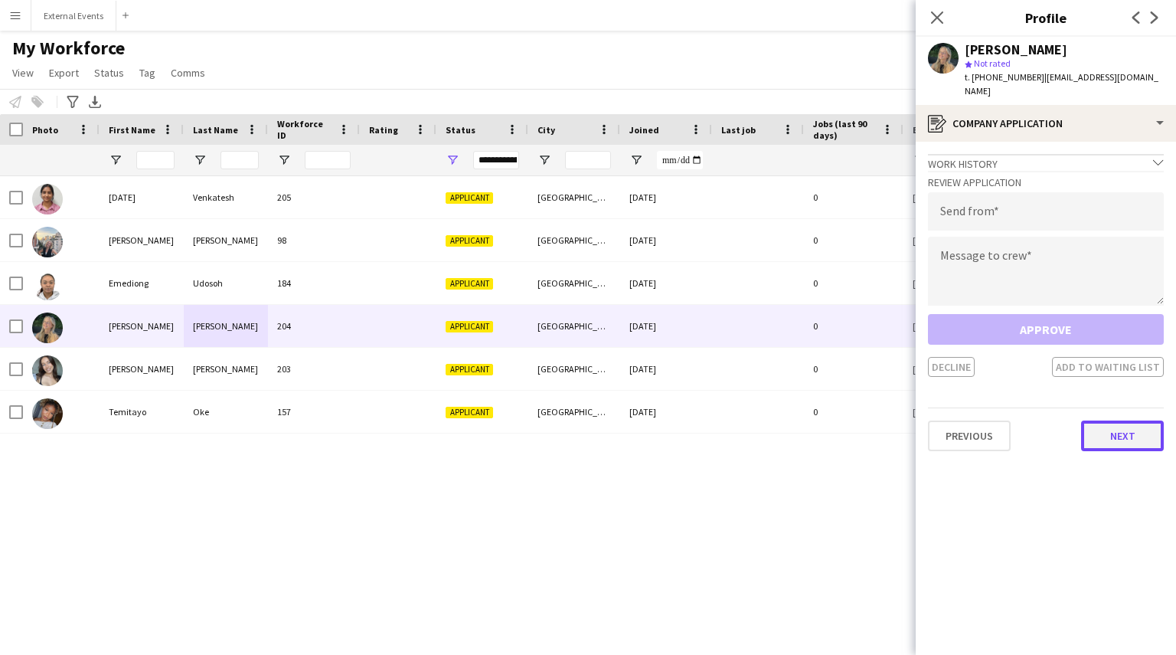
click at [1095, 425] on button "Next" at bounding box center [1122, 435] width 83 height 31
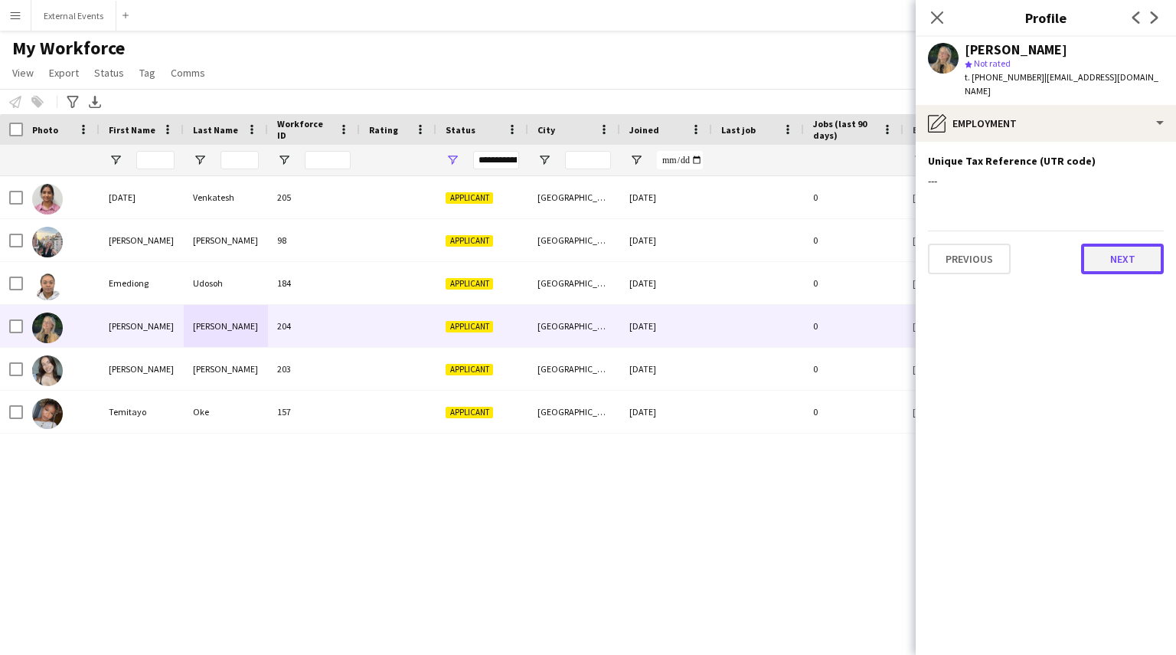
click at [1123, 243] on button "Next" at bounding box center [1122, 258] width 83 height 31
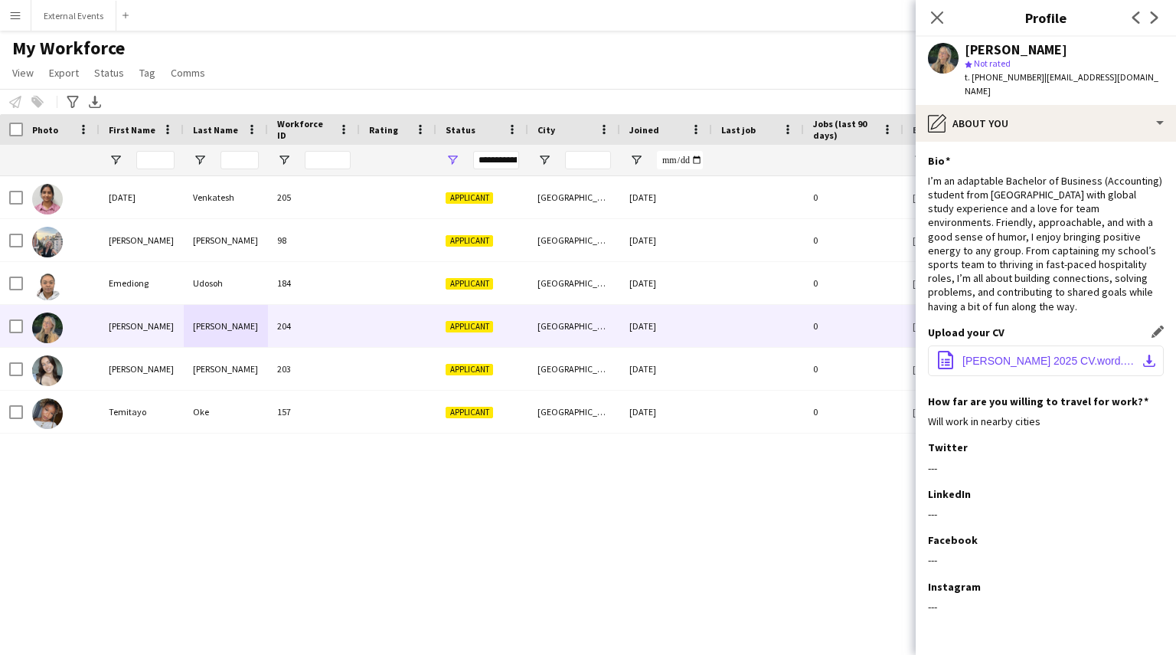
click at [969, 354] on span "[PERSON_NAME] 2025 CV.word.docx" at bounding box center [1048, 360] width 173 height 12
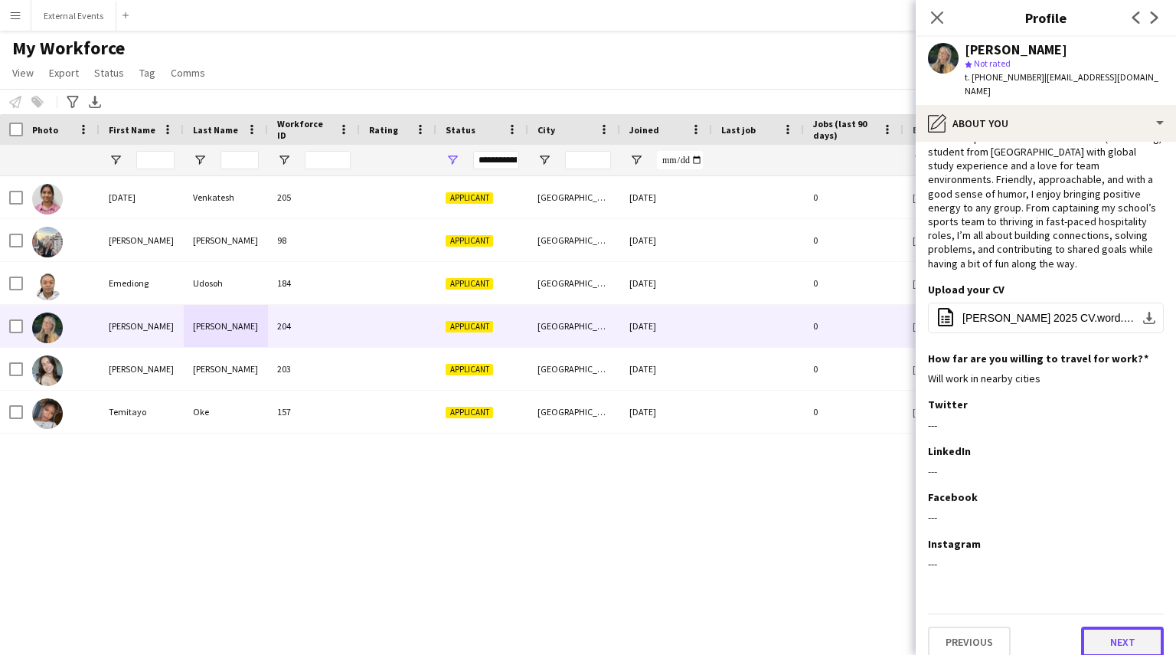
click at [1115, 629] on button "Next" at bounding box center [1122, 641] width 83 height 31
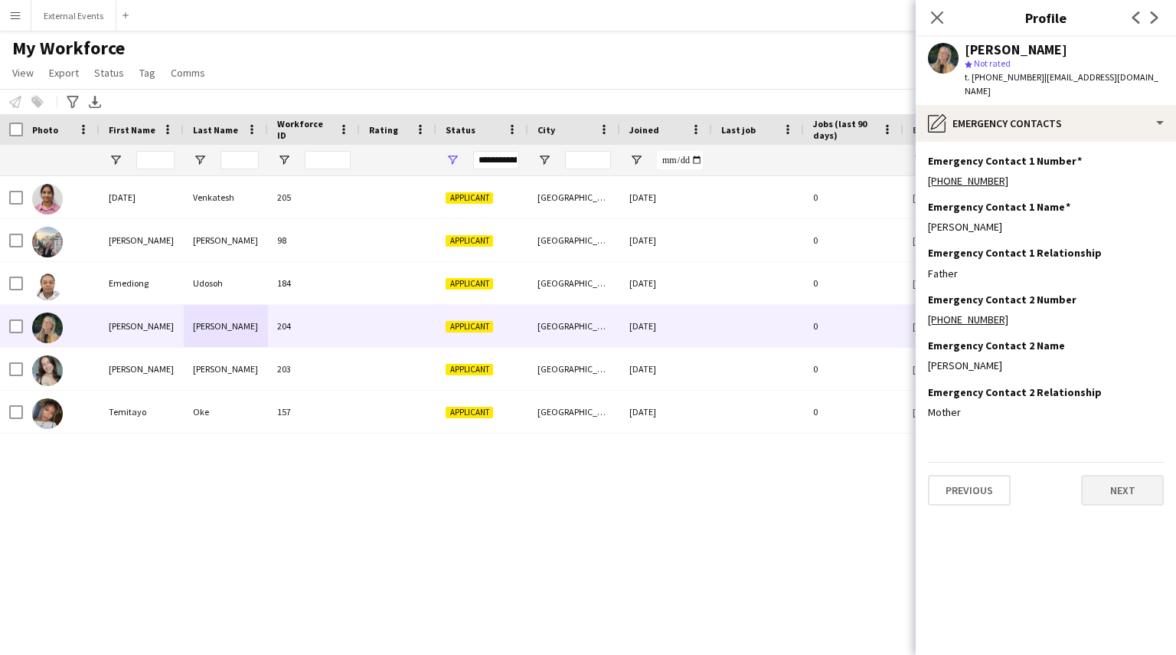
scroll to position [0, 0]
click at [1107, 475] on button "Next" at bounding box center [1122, 490] width 83 height 31
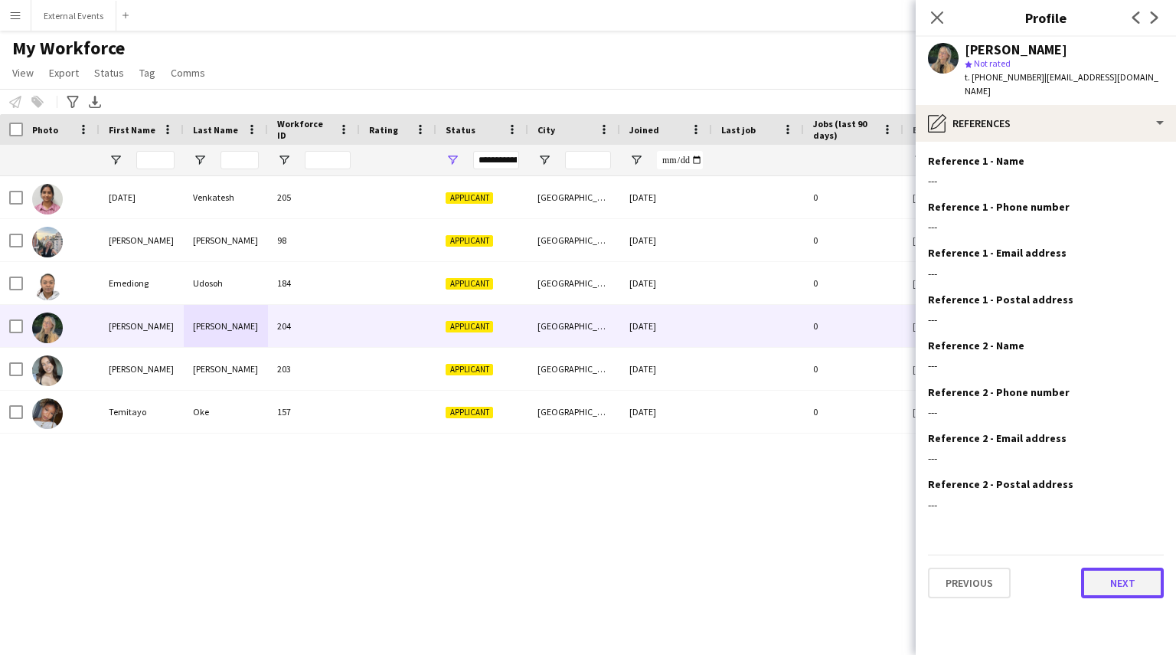
click at [1113, 567] on button "Next" at bounding box center [1122, 582] width 83 height 31
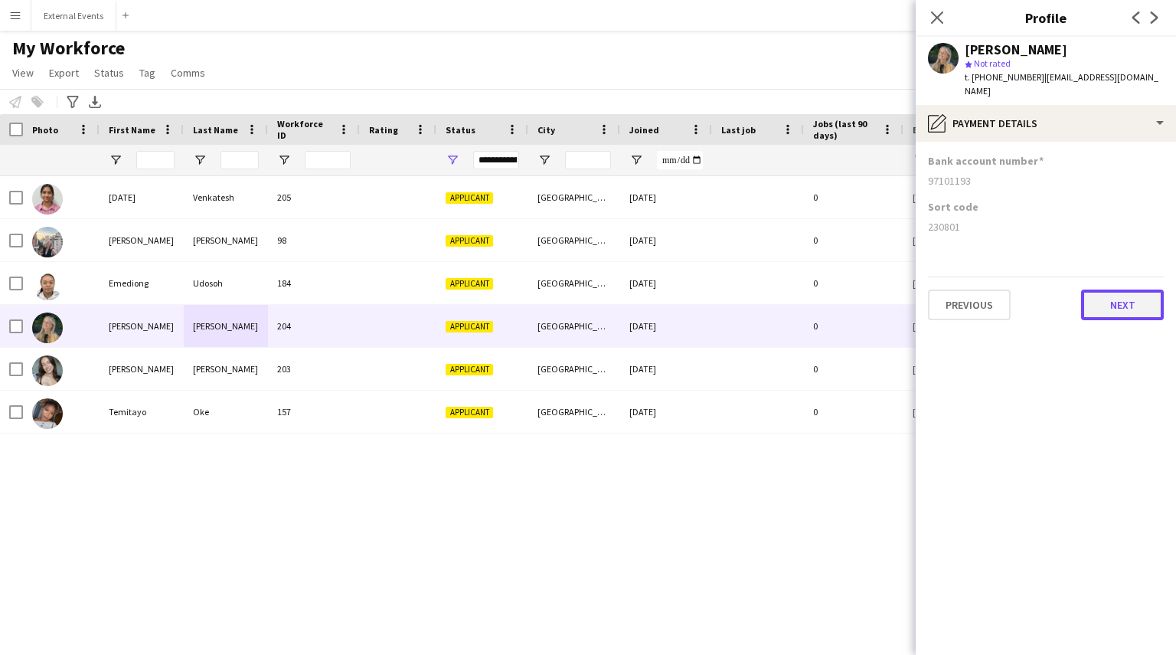
click at [1125, 295] on button "Next" at bounding box center [1122, 304] width 83 height 31
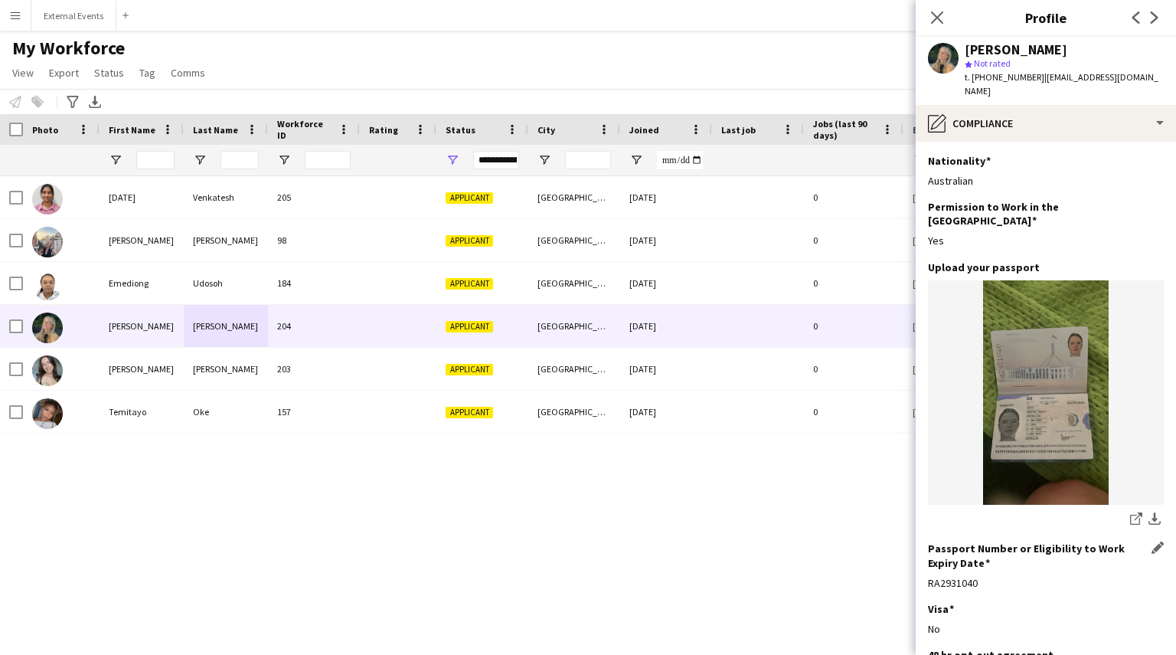
scroll to position [144, 0]
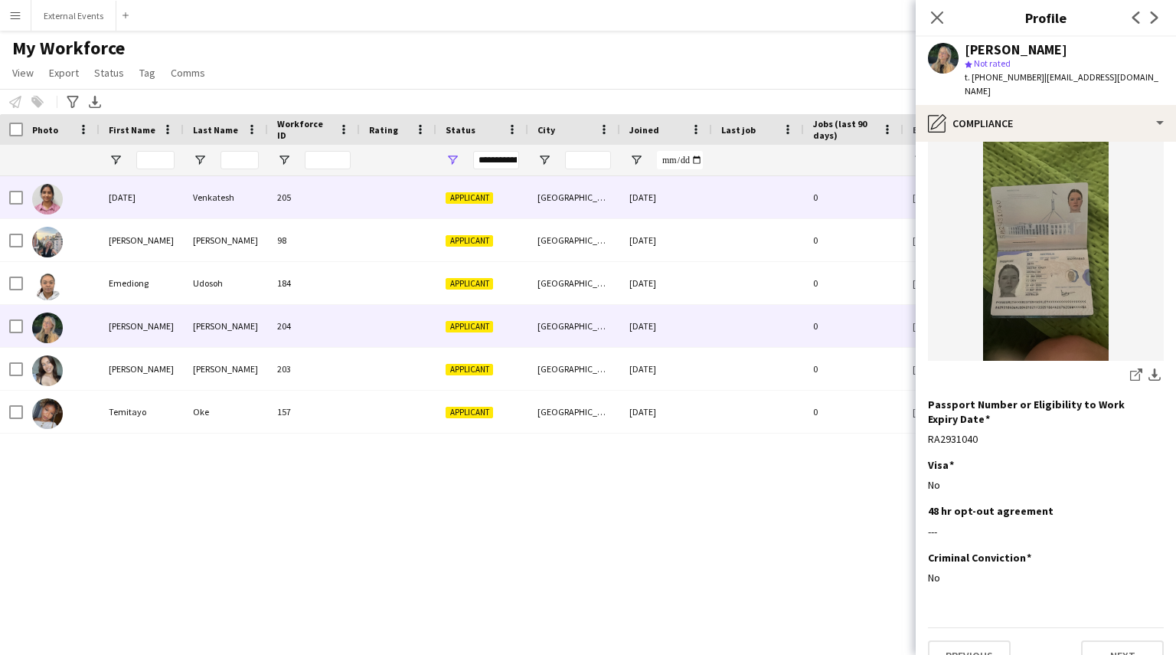
click at [219, 192] on div "Venkatesh" at bounding box center [226, 197] width 84 height 42
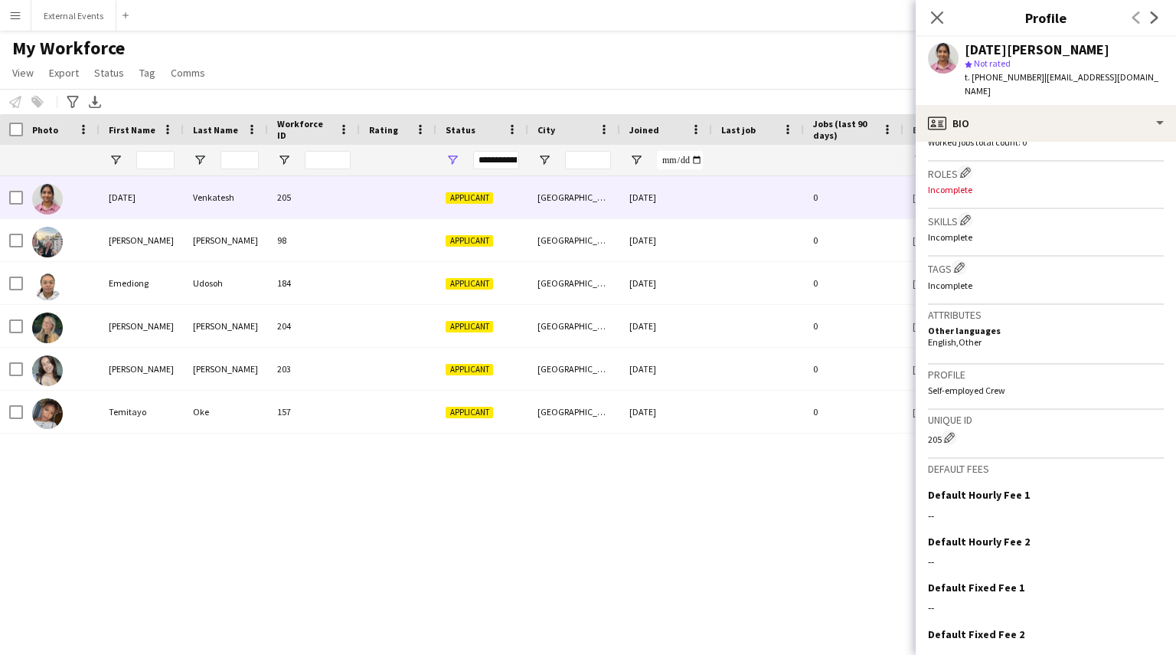
scroll to position [507, 0]
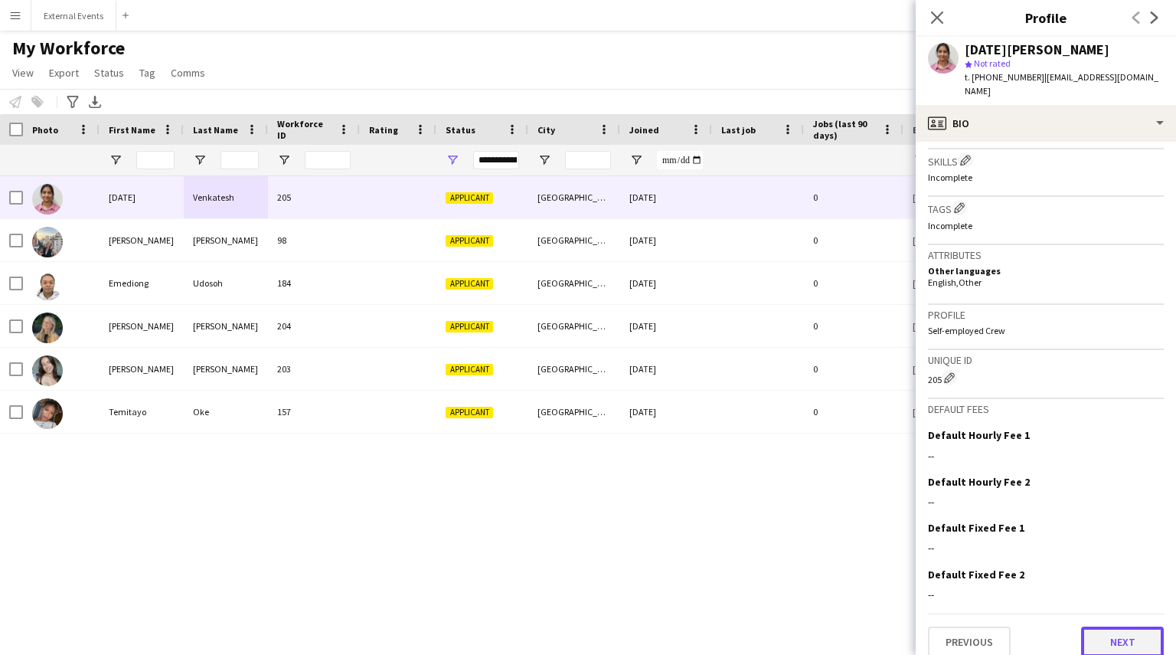
click at [1129, 626] on button "Next" at bounding box center [1122, 641] width 83 height 31
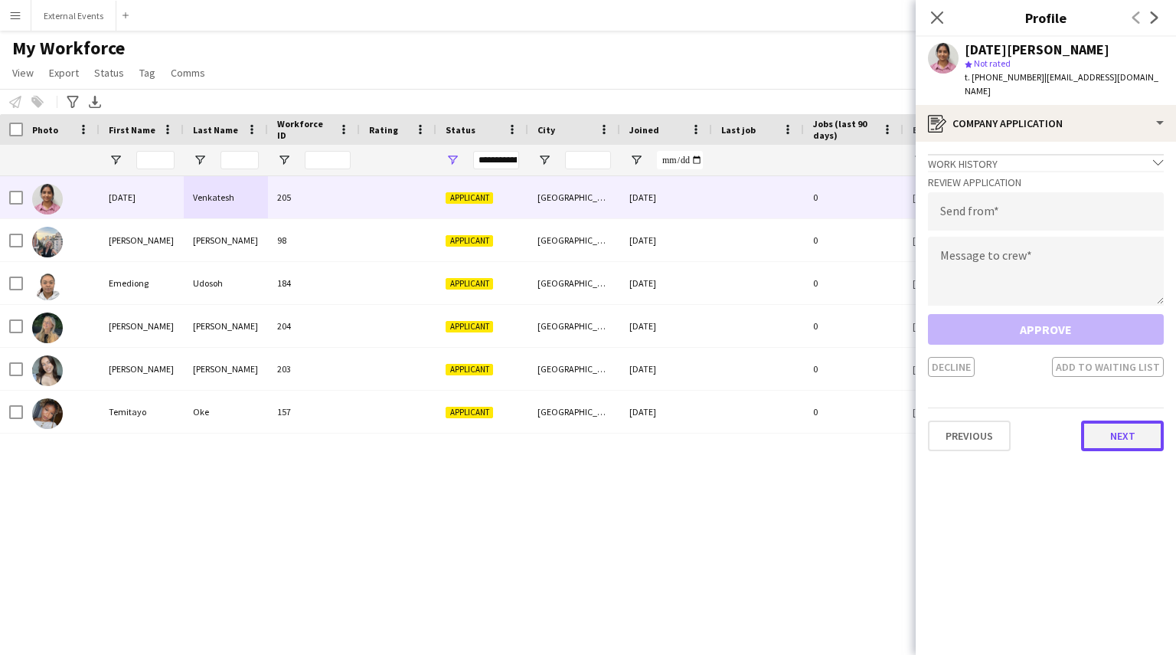
click at [1121, 429] on button "Next" at bounding box center [1122, 435] width 83 height 31
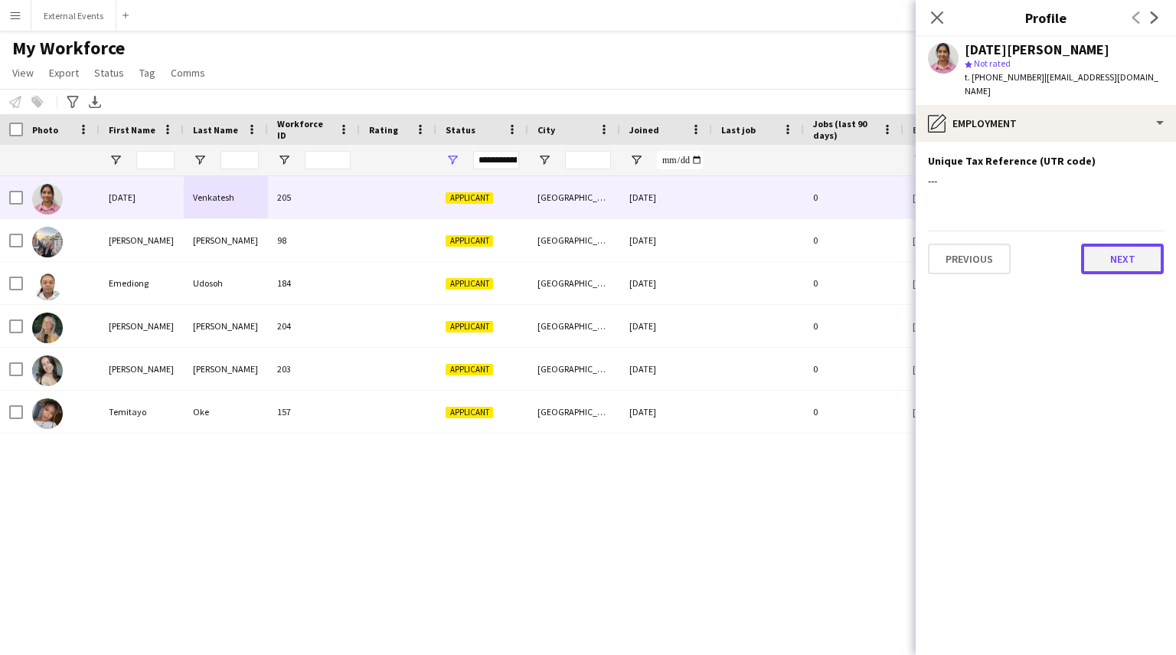
click at [1121, 245] on button "Next" at bounding box center [1122, 258] width 83 height 31
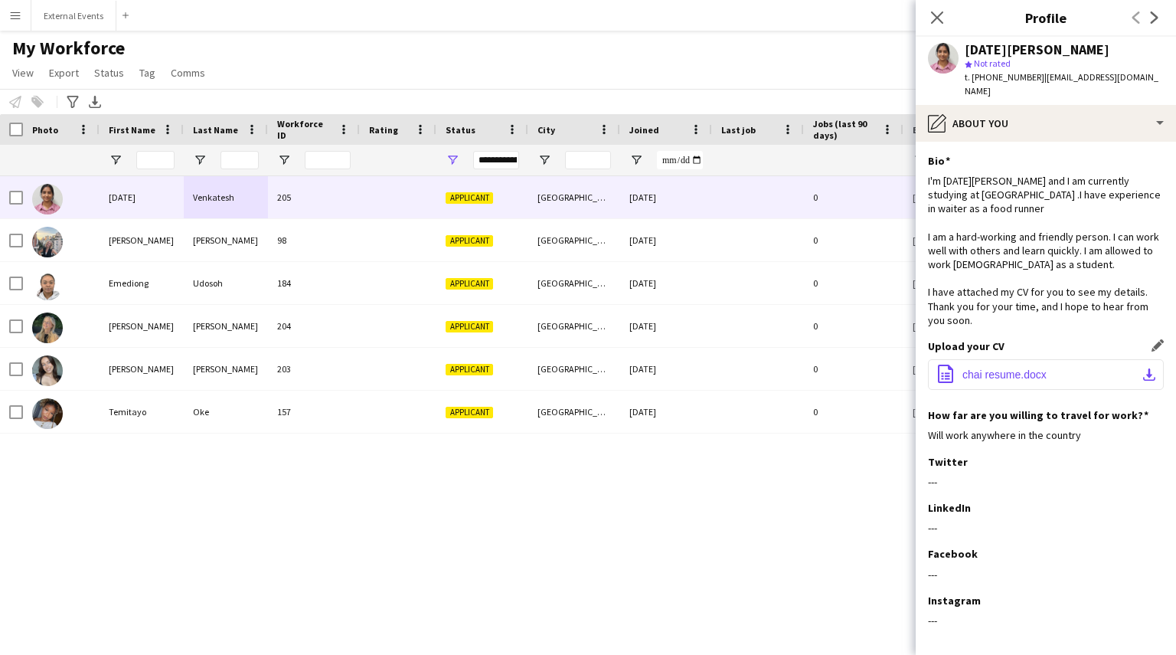
click at [1016, 368] on span "chai resume.docx" at bounding box center [1004, 374] width 84 height 12
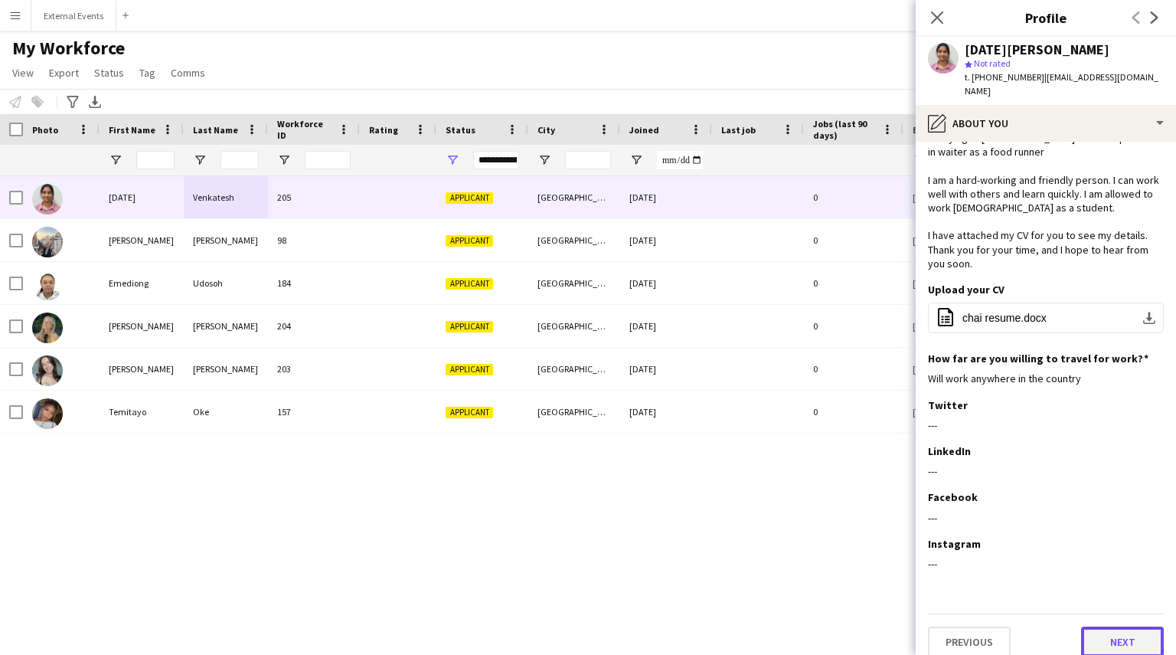
click at [1112, 636] on button "Next" at bounding box center [1122, 641] width 83 height 31
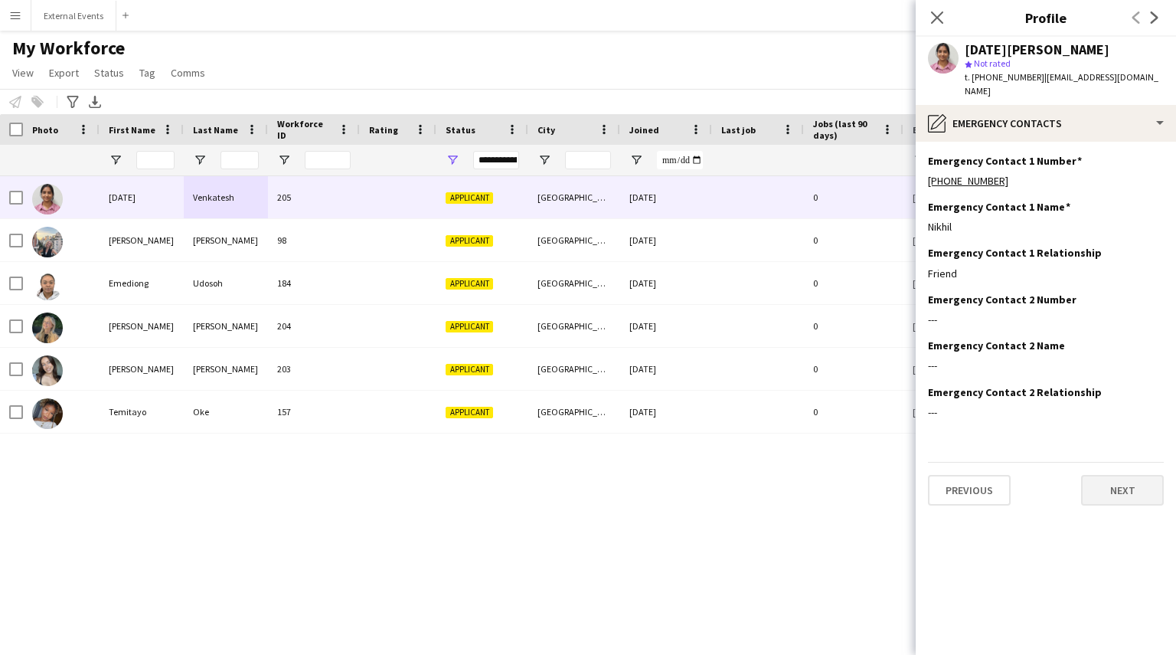
scroll to position [0, 0]
click at [1132, 485] on button "Next" at bounding box center [1122, 490] width 83 height 31
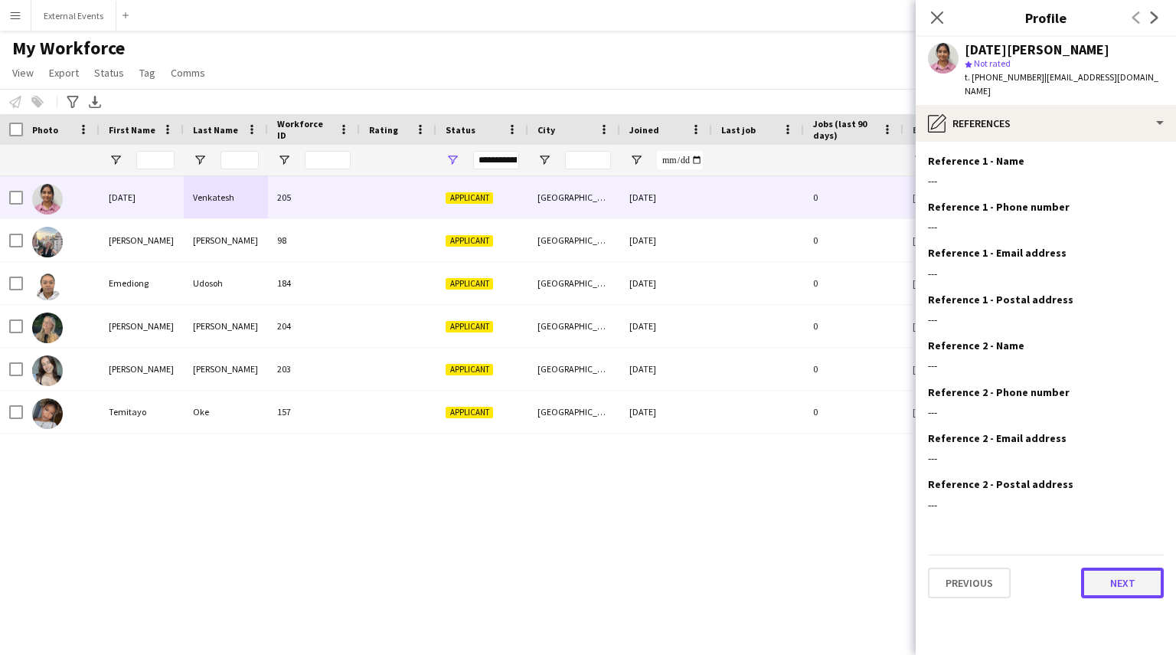
click at [1138, 571] on button "Next" at bounding box center [1122, 582] width 83 height 31
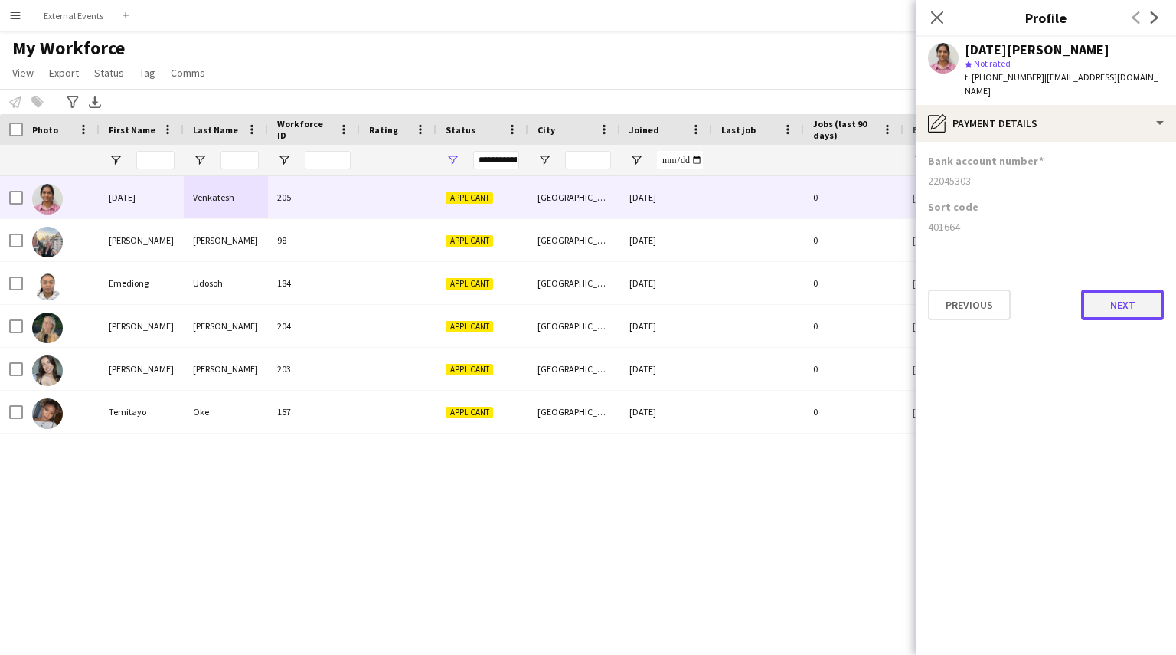
click at [1121, 299] on button "Next" at bounding box center [1122, 304] width 83 height 31
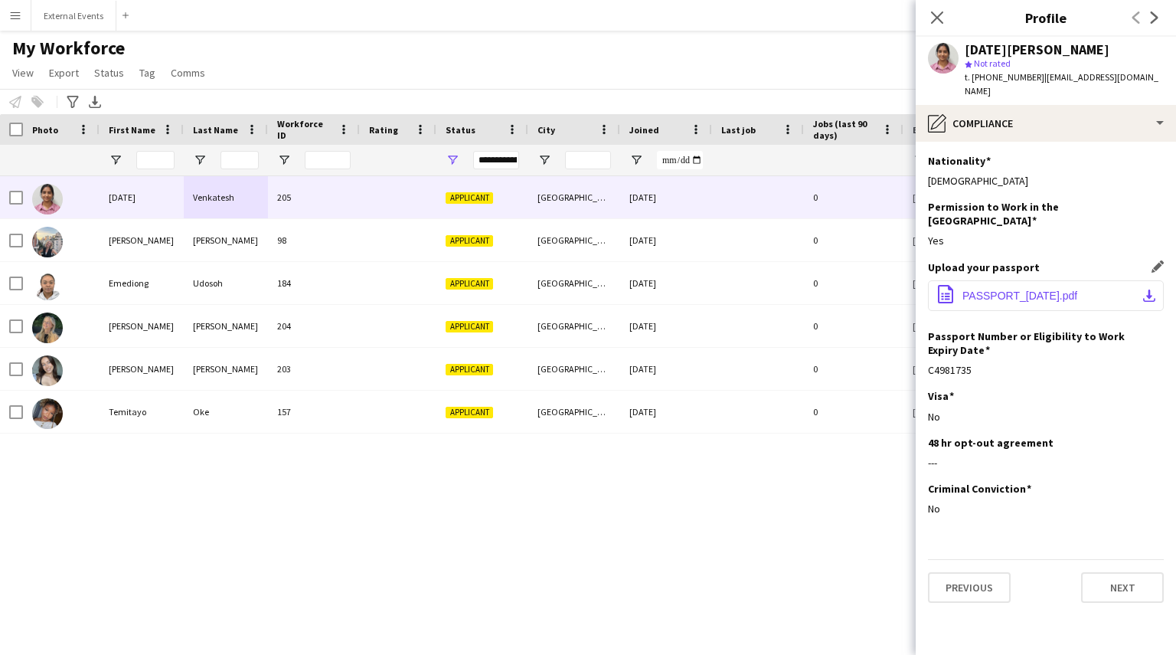
click at [994, 280] on button "office-file-sheet PASSPORT_[DATE].pdf download-bottom" at bounding box center [1046, 295] width 236 height 31
click at [1139, 572] on button "Next" at bounding box center [1122, 587] width 83 height 31
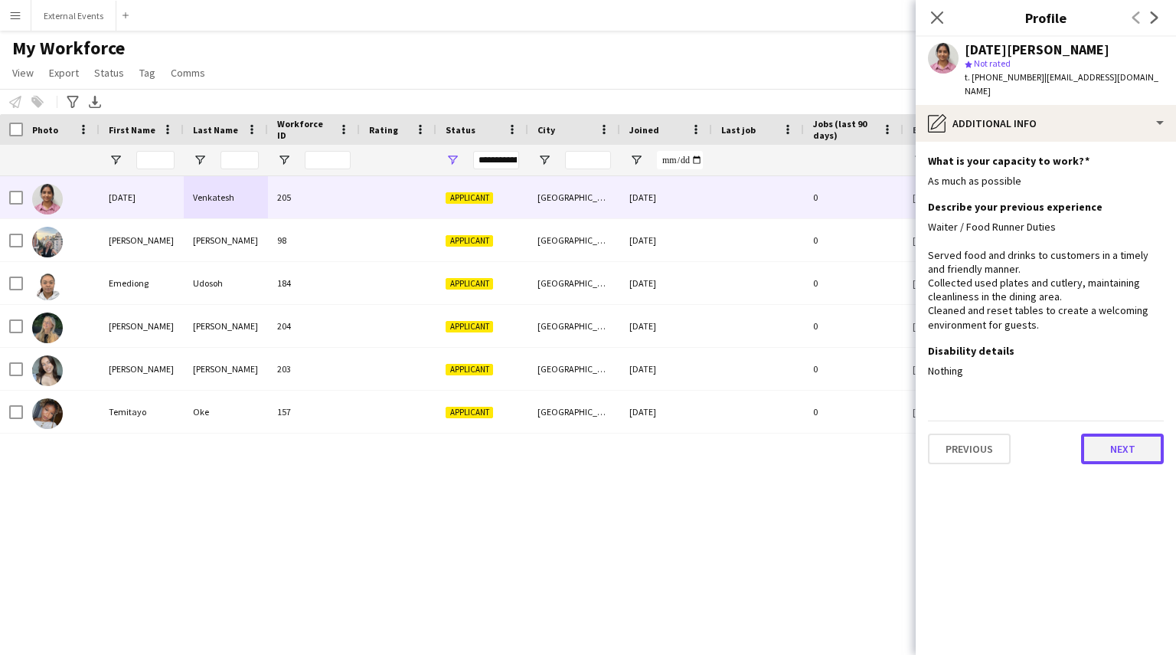
click at [1108, 436] on button "Next" at bounding box center [1122, 448] width 83 height 31
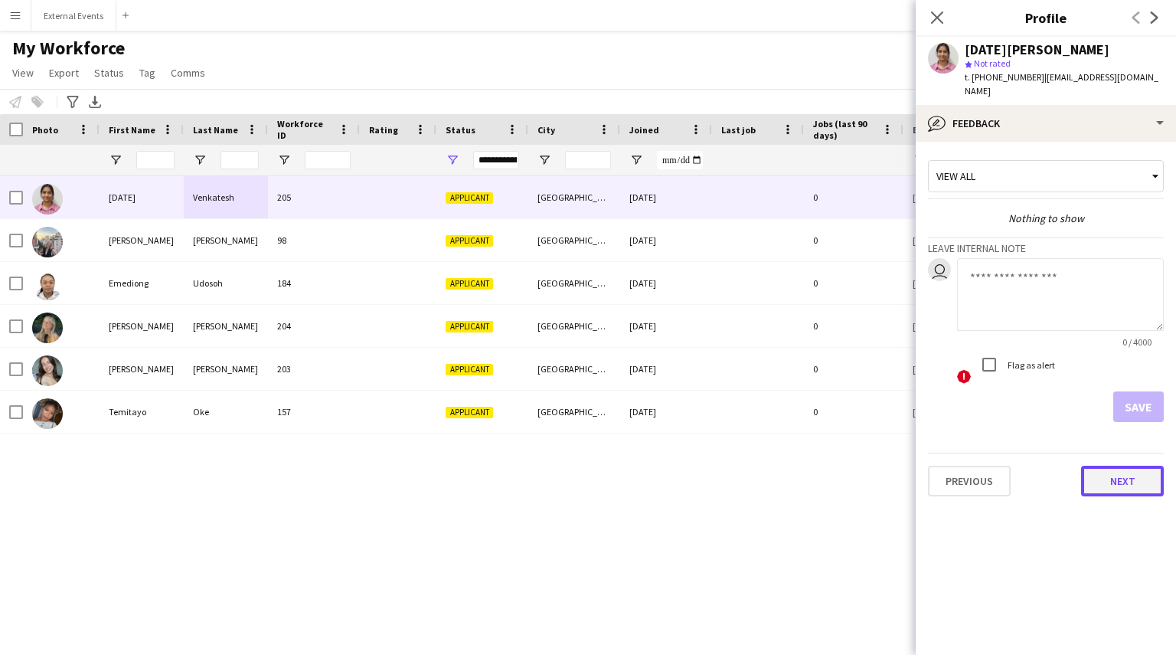
click at [1115, 465] on button "Next" at bounding box center [1122, 480] width 83 height 31
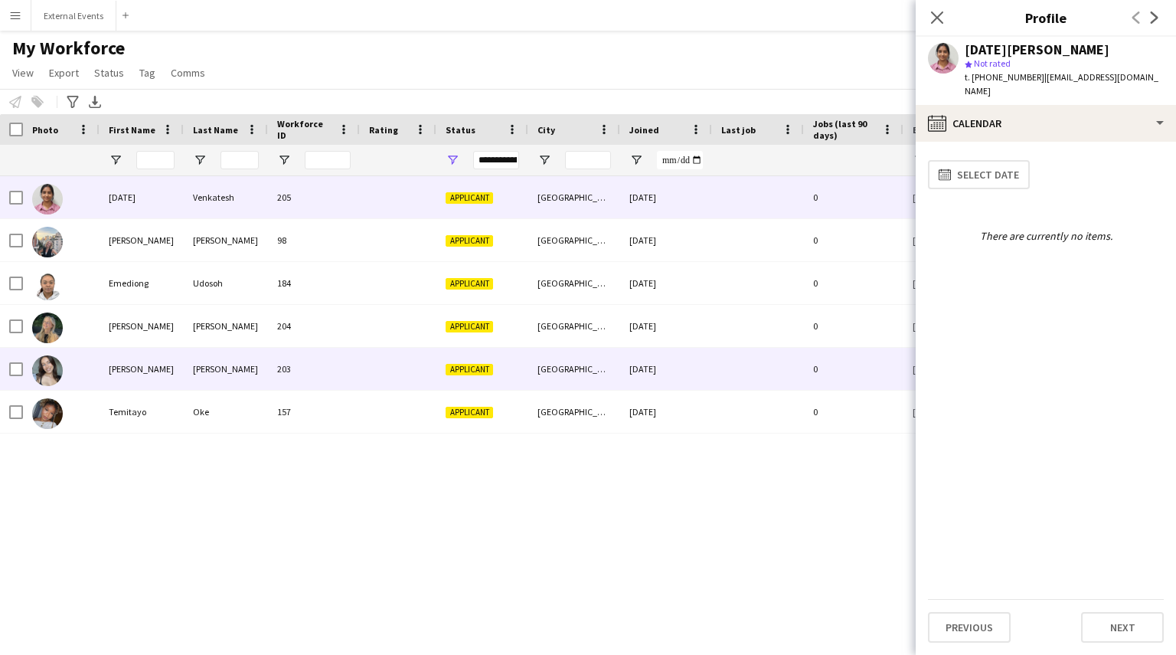
click at [287, 387] on div "203" at bounding box center [314, 369] width 92 height 42
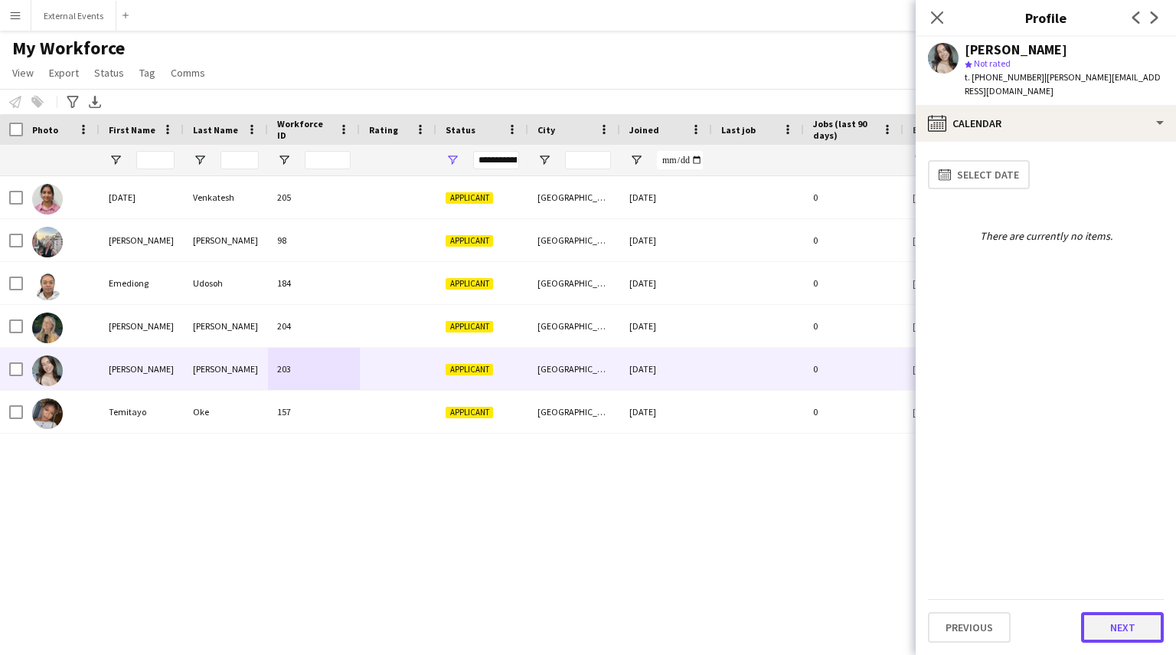
click at [1133, 628] on button "Next" at bounding box center [1122, 627] width 83 height 31
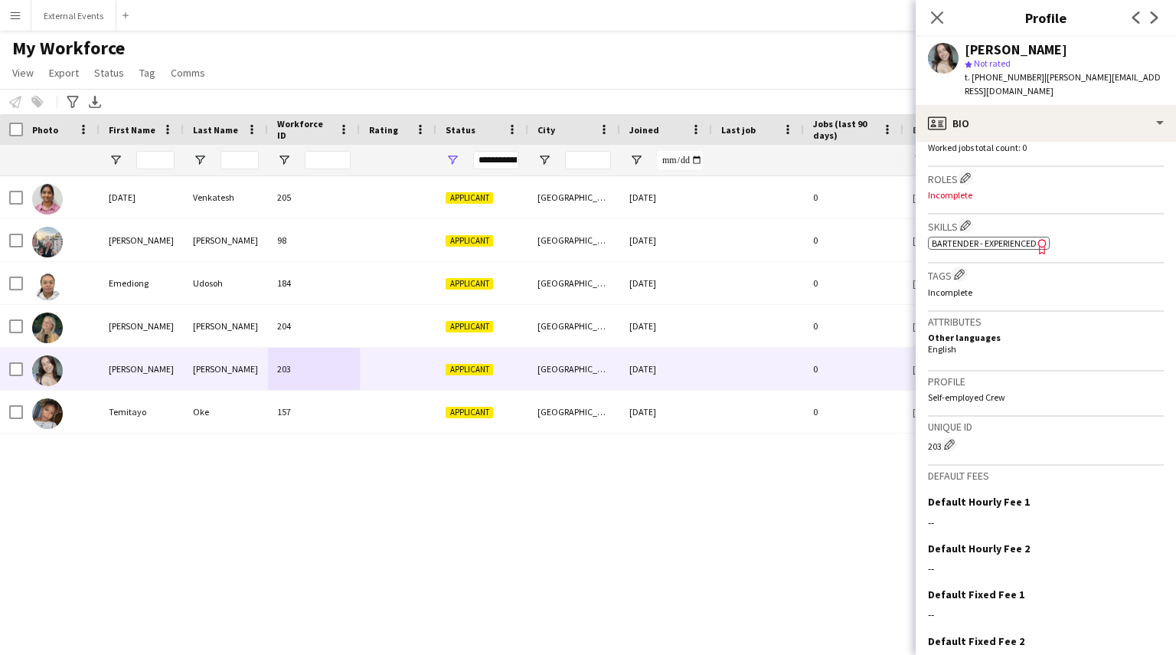
scroll to position [508, 0]
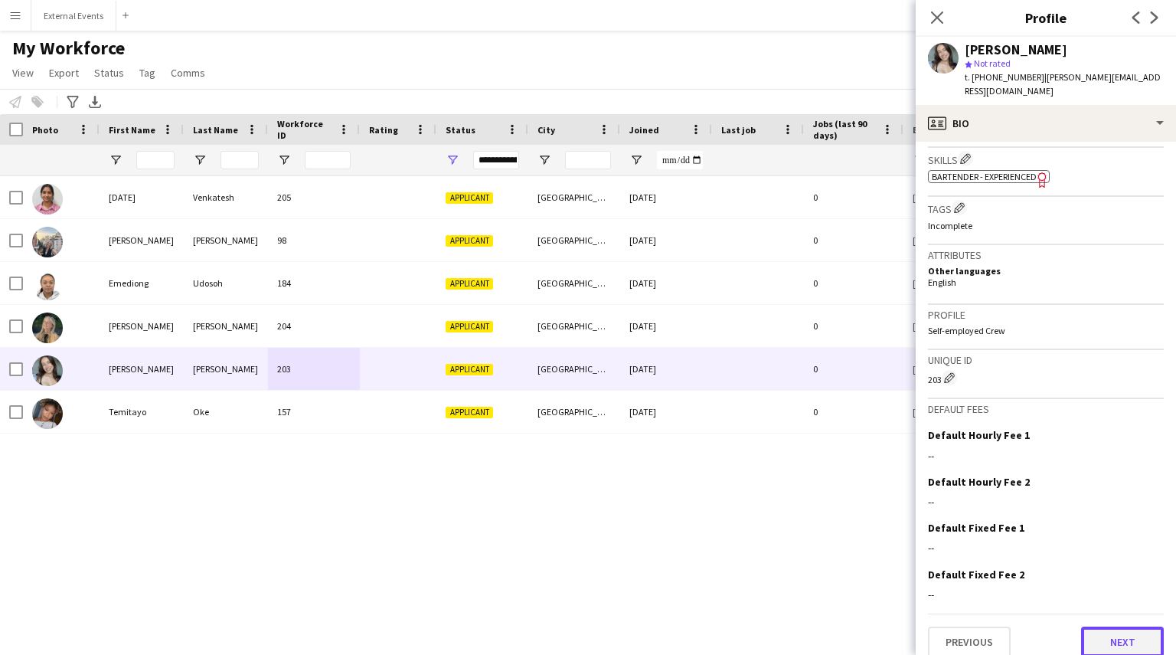
click at [1107, 626] on button "Next" at bounding box center [1122, 641] width 83 height 31
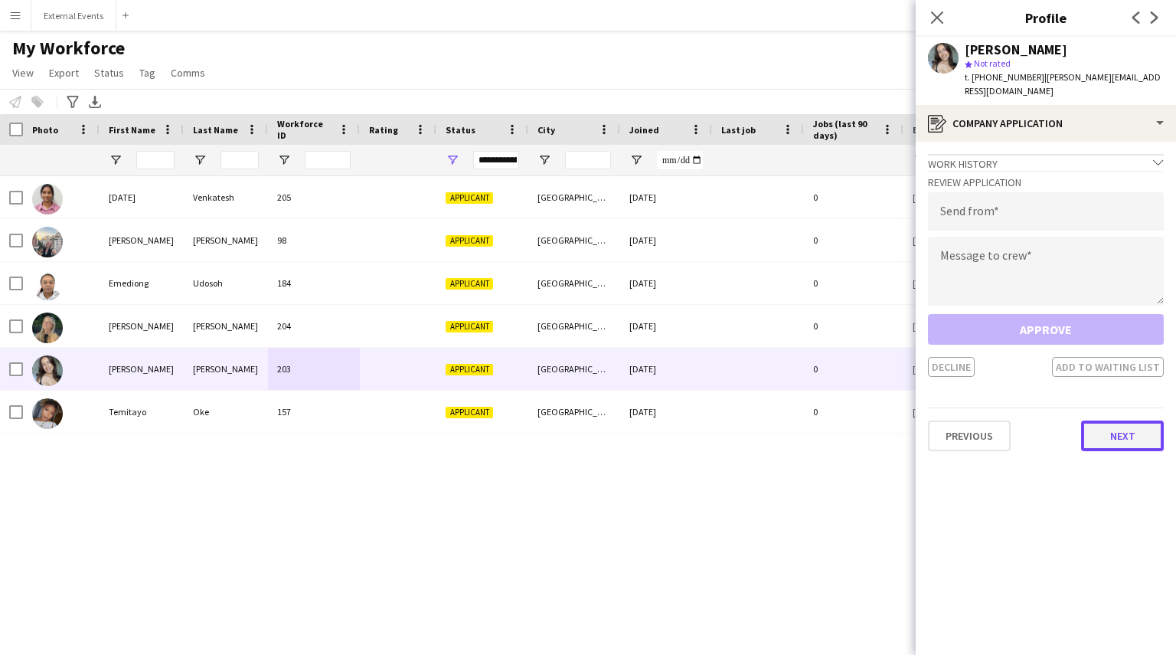
click at [1120, 423] on button "Next" at bounding box center [1122, 435] width 83 height 31
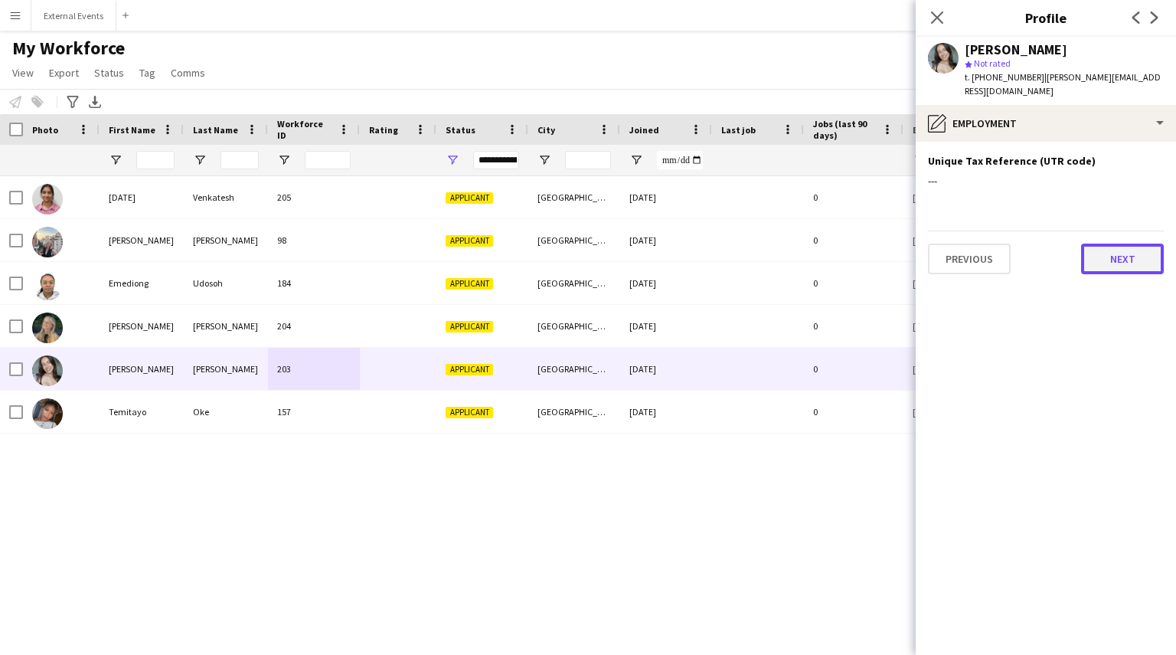
click at [1125, 250] on button "Next" at bounding box center [1122, 258] width 83 height 31
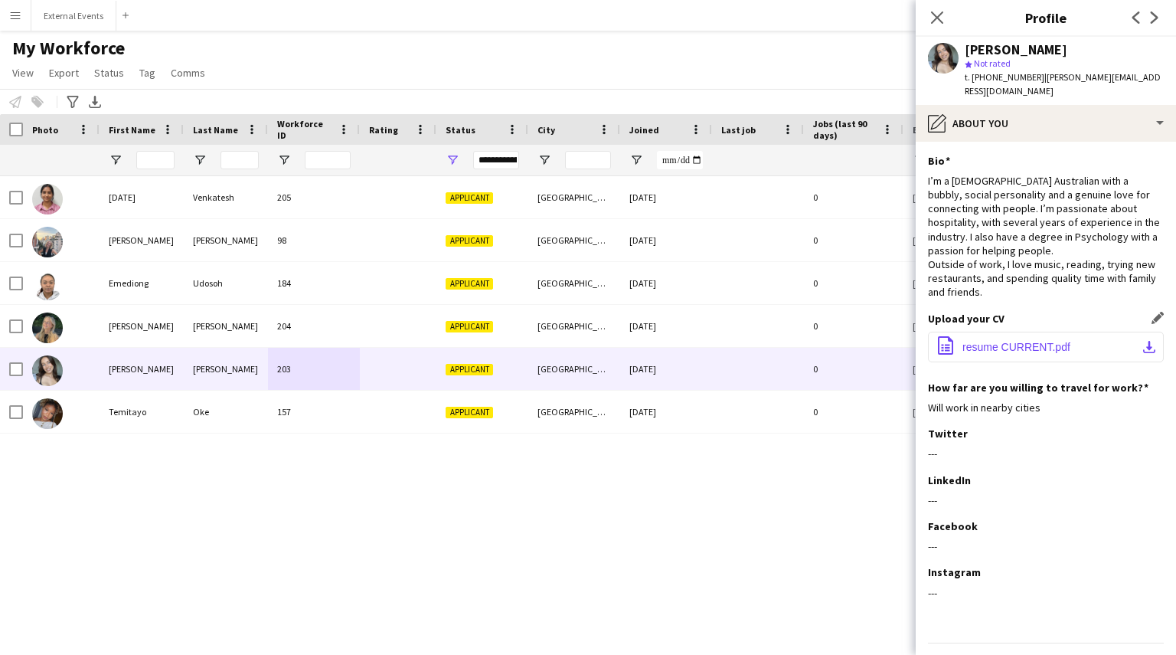
click at [1034, 341] on span "resume CURRENT.pdf" at bounding box center [1016, 347] width 108 height 12
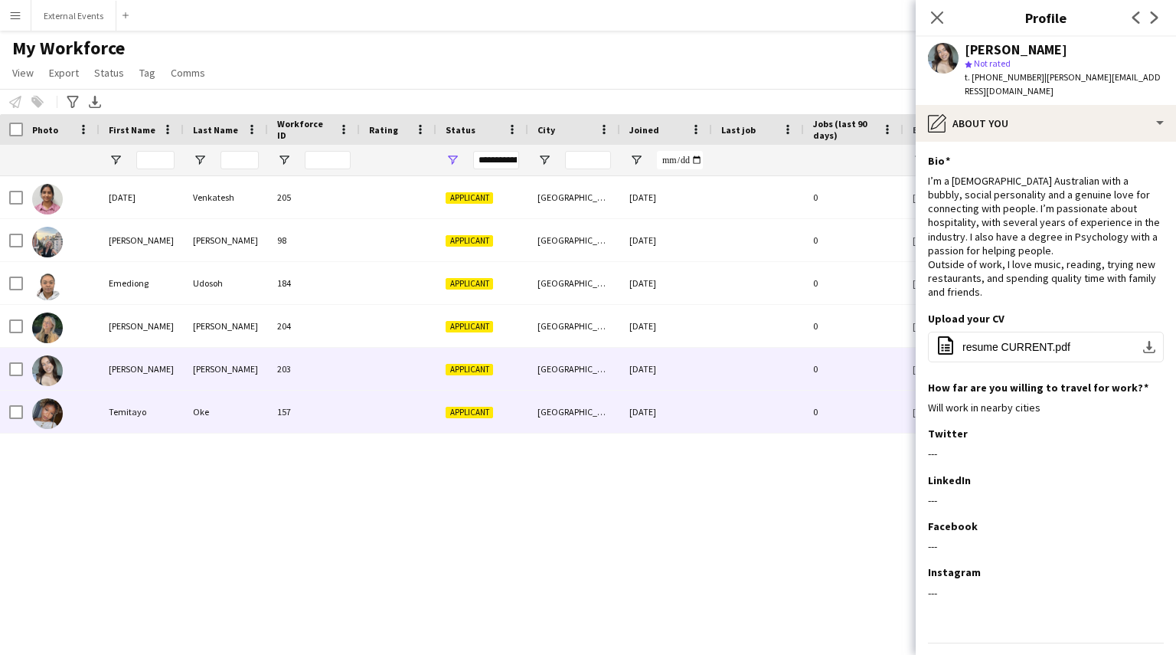
click at [220, 410] on div "Oke" at bounding box center [226, 411] width 84 height 42
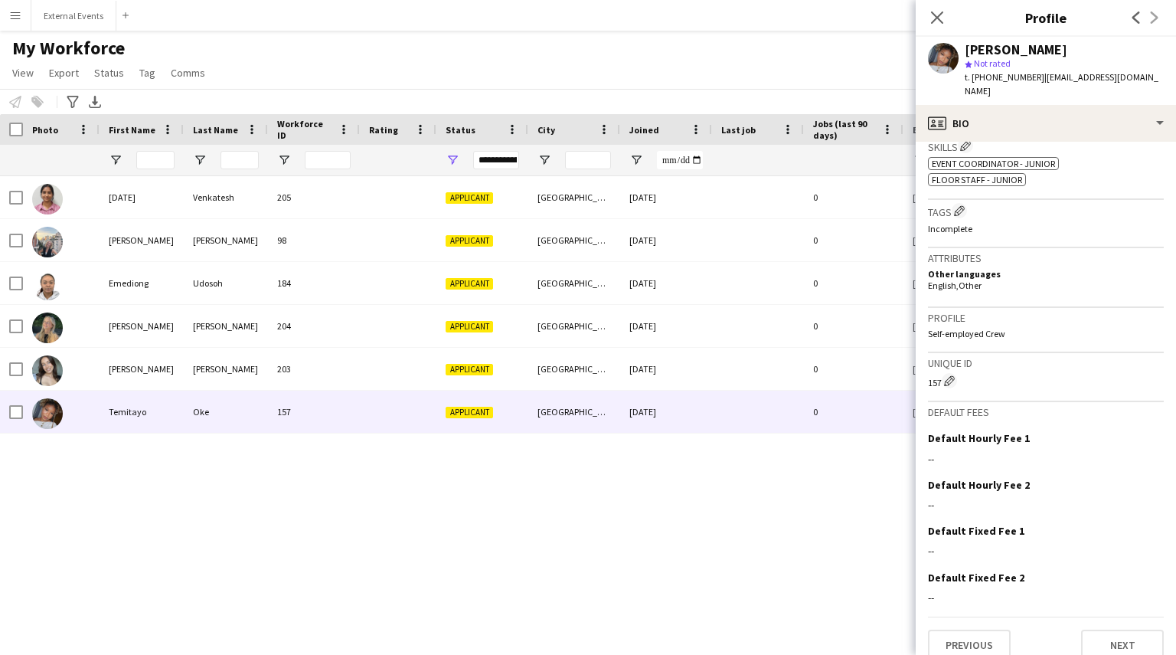
scroll to position [525, 0]
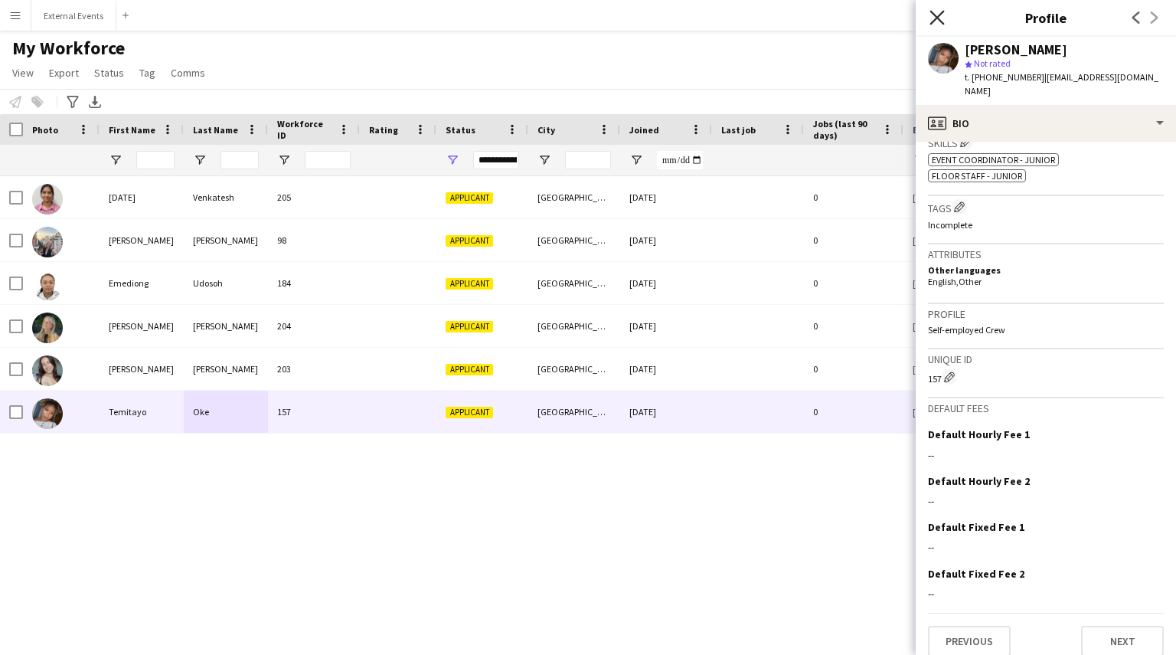
click at [936, 21] on icon "Close pop-in" at bounding box center [936, 17] width 15 height 15
